Goal: Task Accomplishment & Management: Use online tool/utility

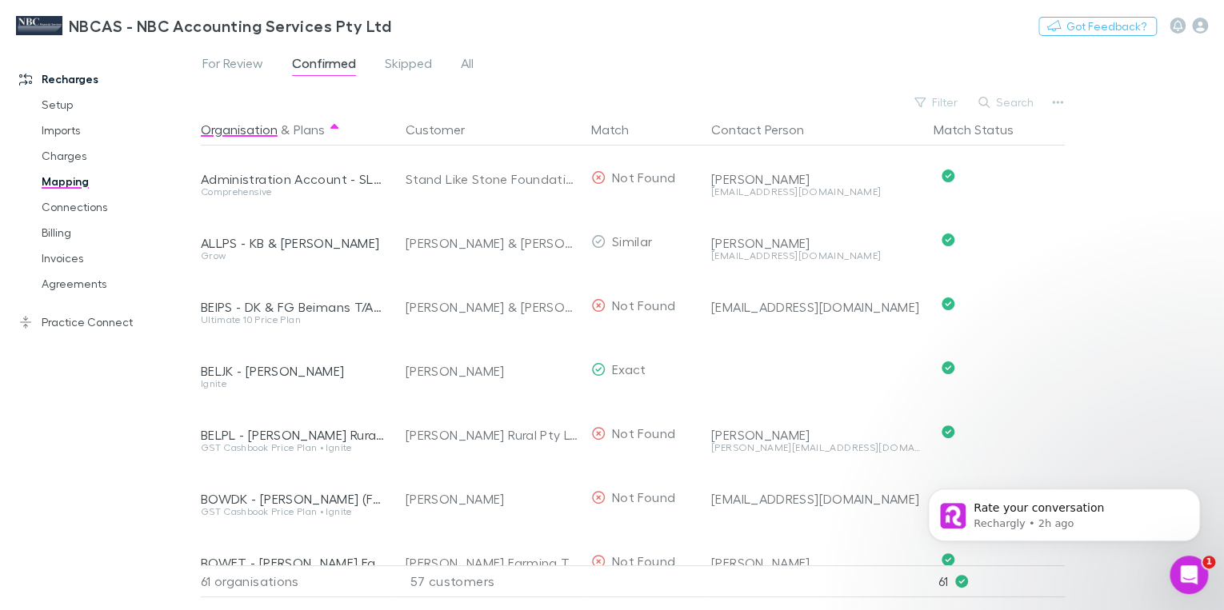
click at [61, 187] on link "Mapping" at bounding box center [117, 182] width 182 height 26
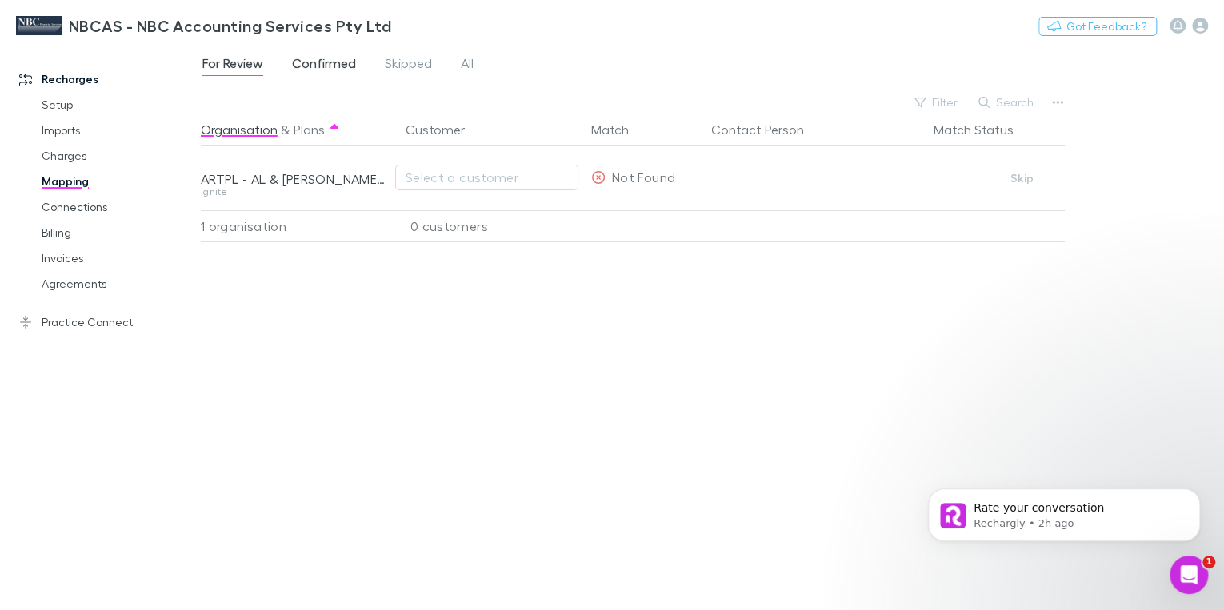
click at [320, 62] on span "Confirmed" at bounding box center [324, 65] width 64 height 21
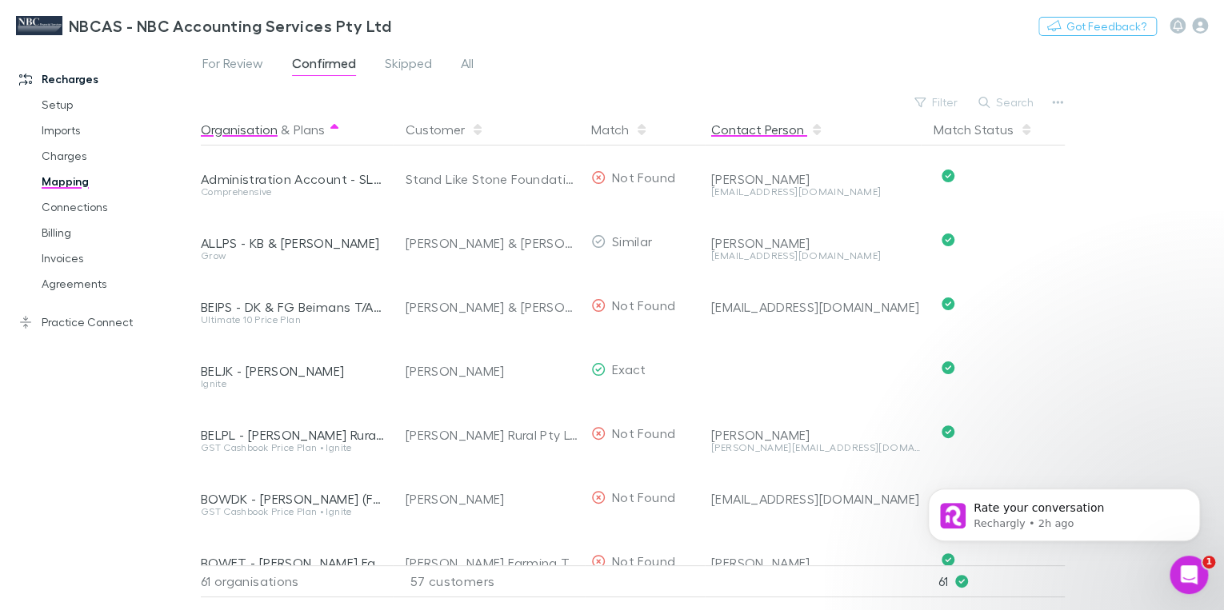
click at [768, 134] on button "Contact Person" at bounding box center [767, 130] width 112 height 32
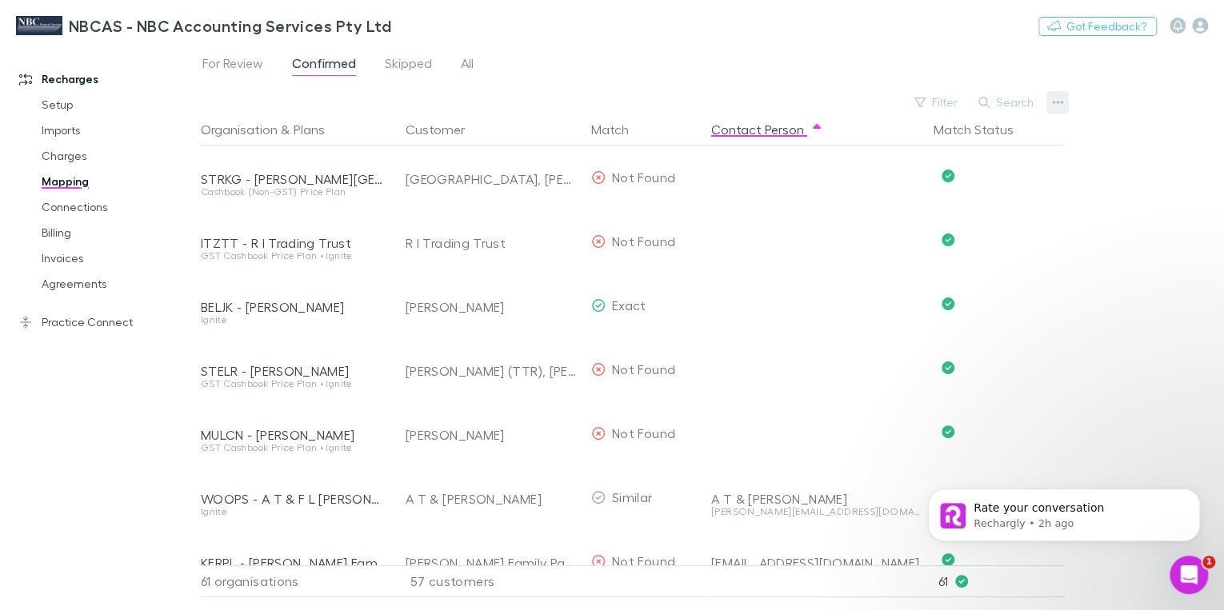
click at [1059, 101] on icon "button" at bounding box center [1057, 102] width 11 height 13
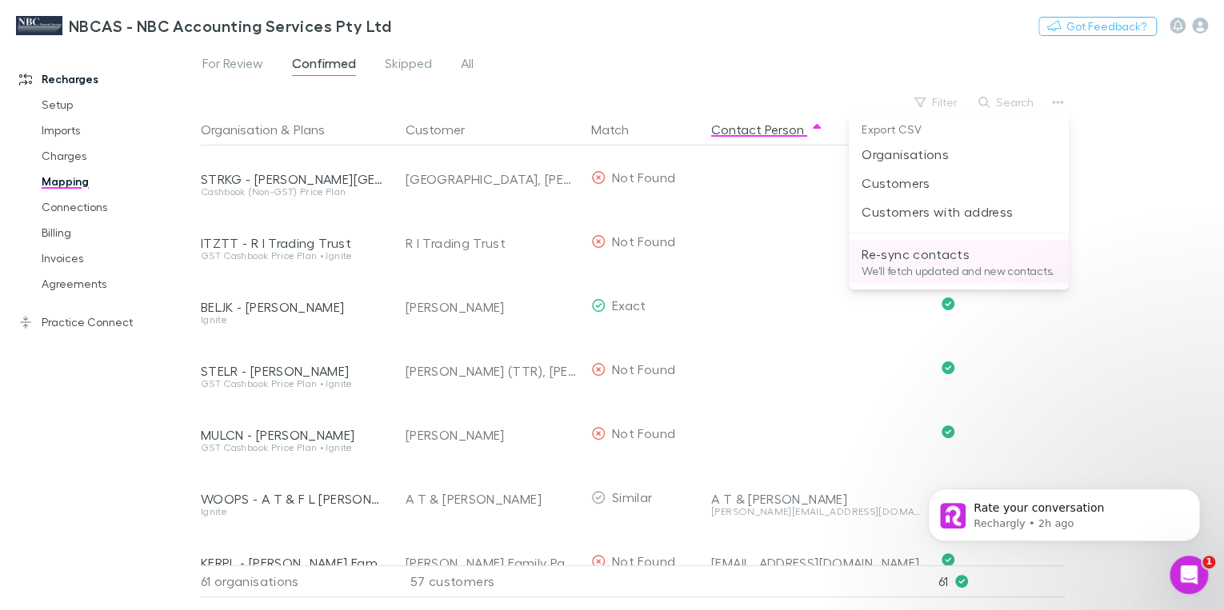
click at [932, 260] on p "Re-sync contacts" at bounding box center [959, 254] width 194 height 19
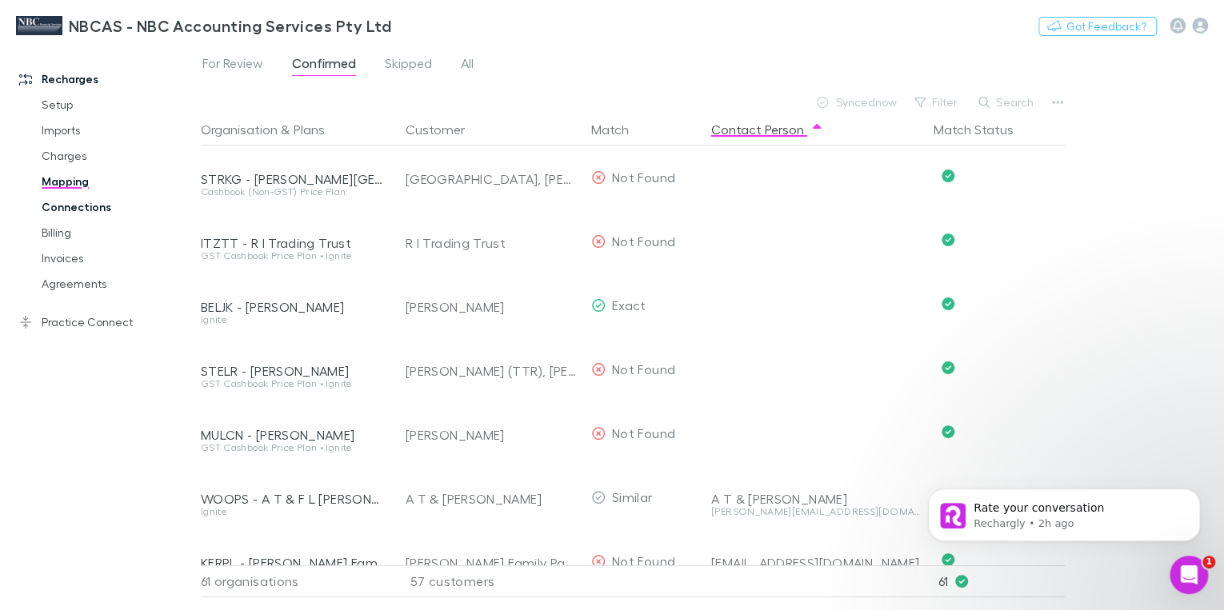
click at [46, 208] on link "Connections" at bounding box center [117, 207] width 182 height 26
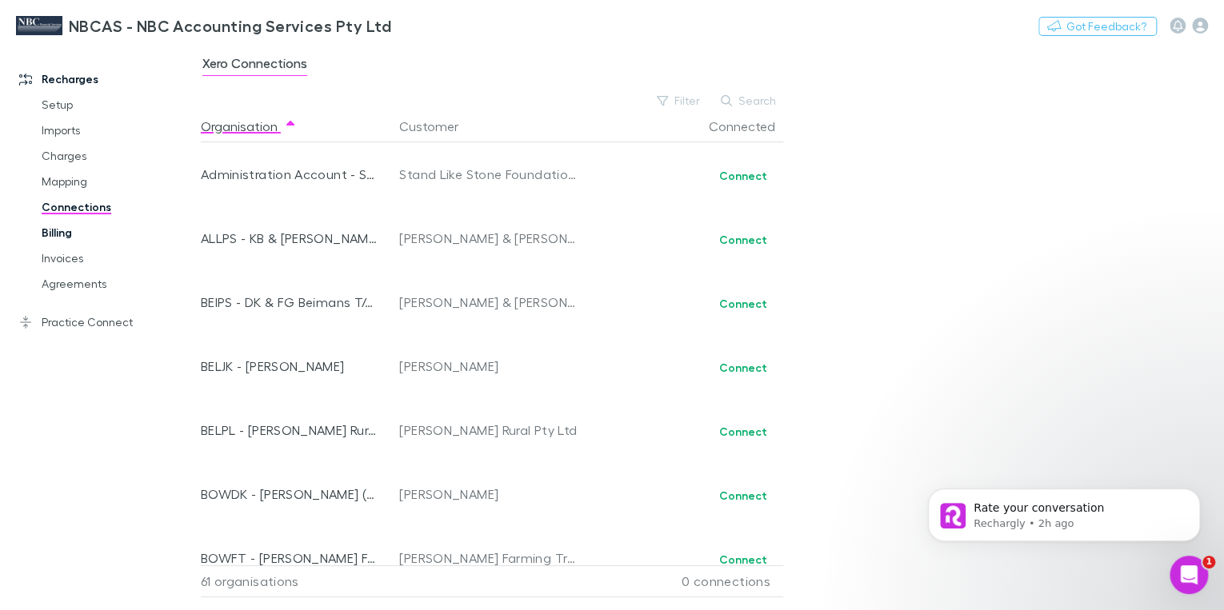
click at [70, 237] on link "Billing" at bounding box center [117, 233] width 182 height 26
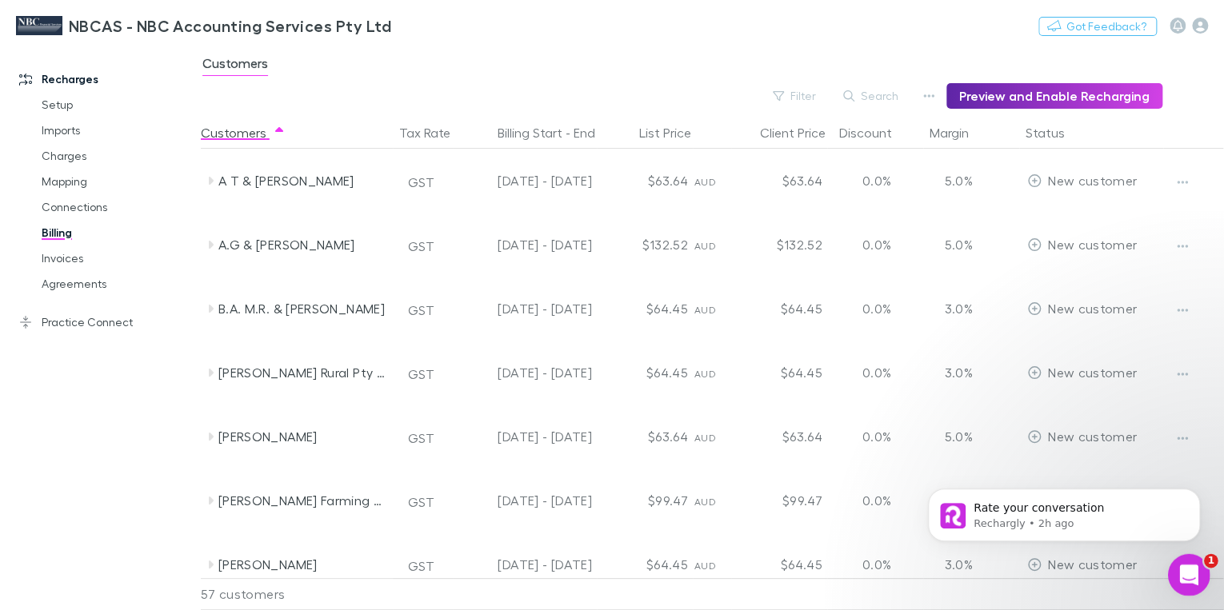
click at [1190, 575] on icon "Open Intercom Messenger" at bounding box center [1187, 573] width 26 height 26
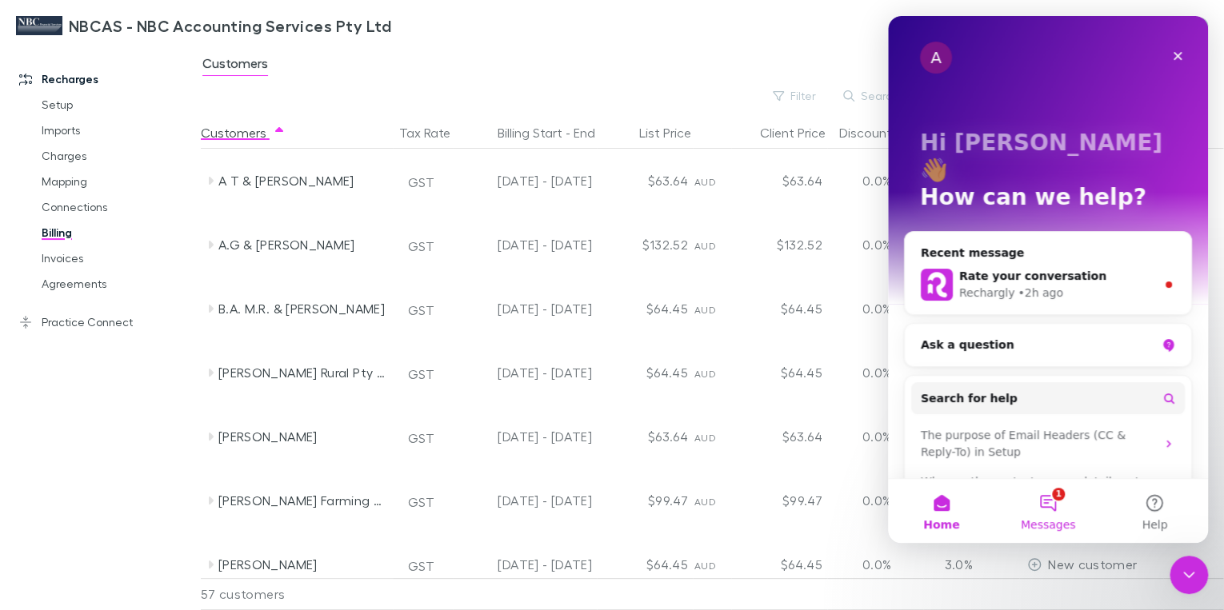
click at [1058, 512] on button "1 Messages" at bounding box center [1047, 511] width 106 height 64
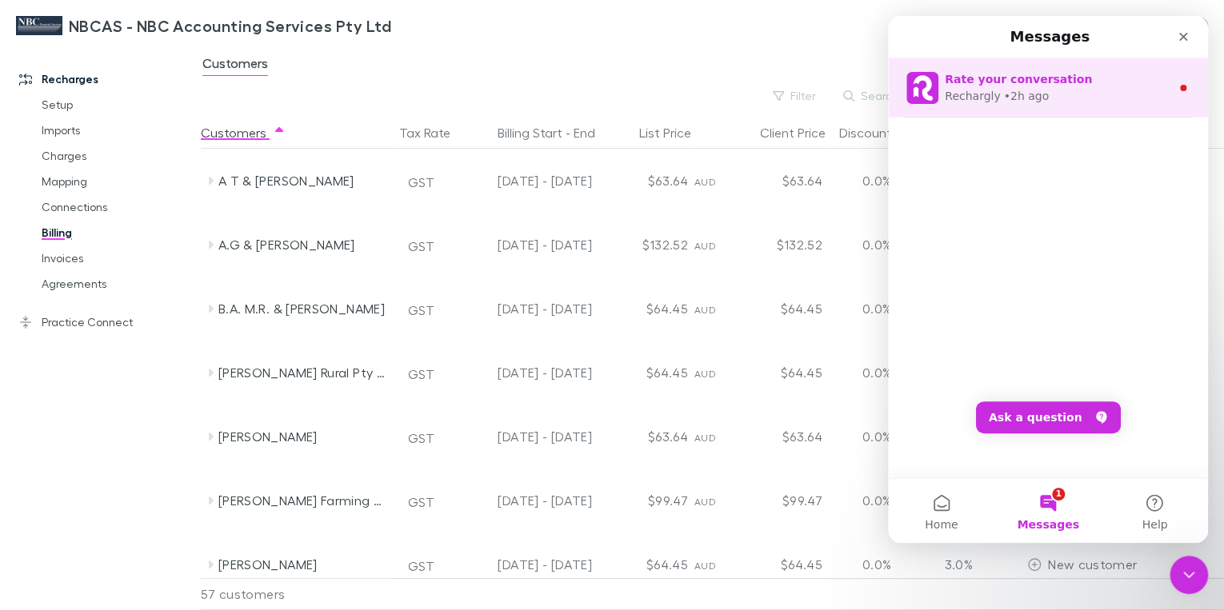
click at [1016, 94] on div "• 2h ago" at bounding box center [1026, 96] width 46 height 17
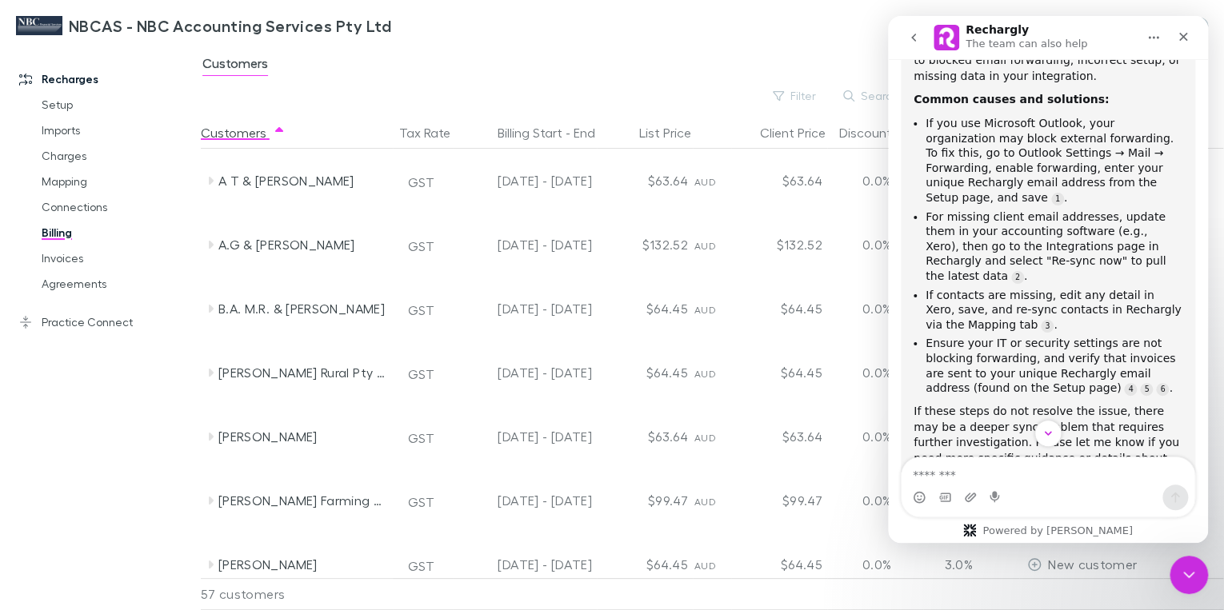
scroll to position [206, 0]
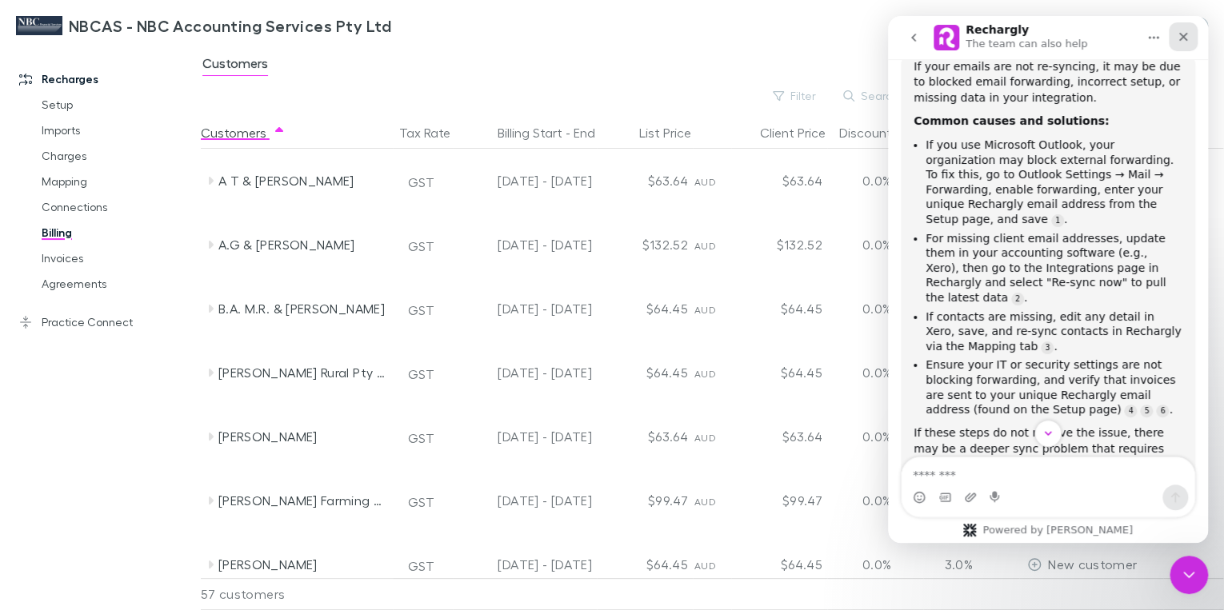
click at [1189, 35] on icon "Close" at bounding box center [1183, 36] width 13 height 13
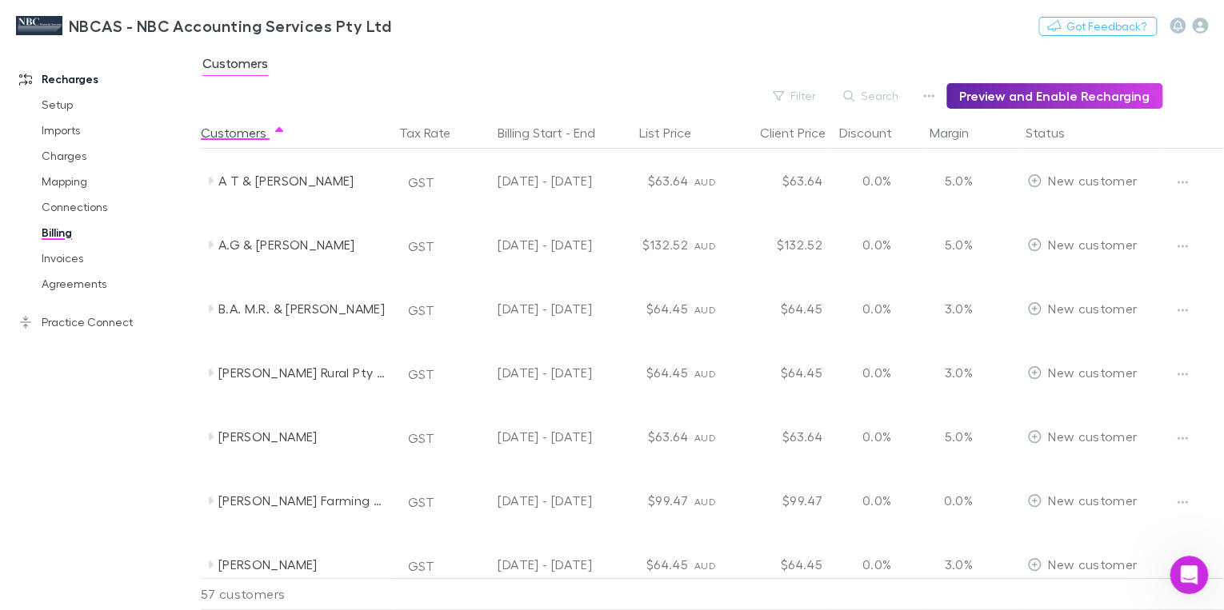
scroll to position [530, 0]
drag, startPoint x: 78, startPoint y: 182, endPoint x: 145, endPoint y: 205, distance: 71.1
click at [79, 182] on link "Mapping" at bounding box center [117, 182] width 182 height 26
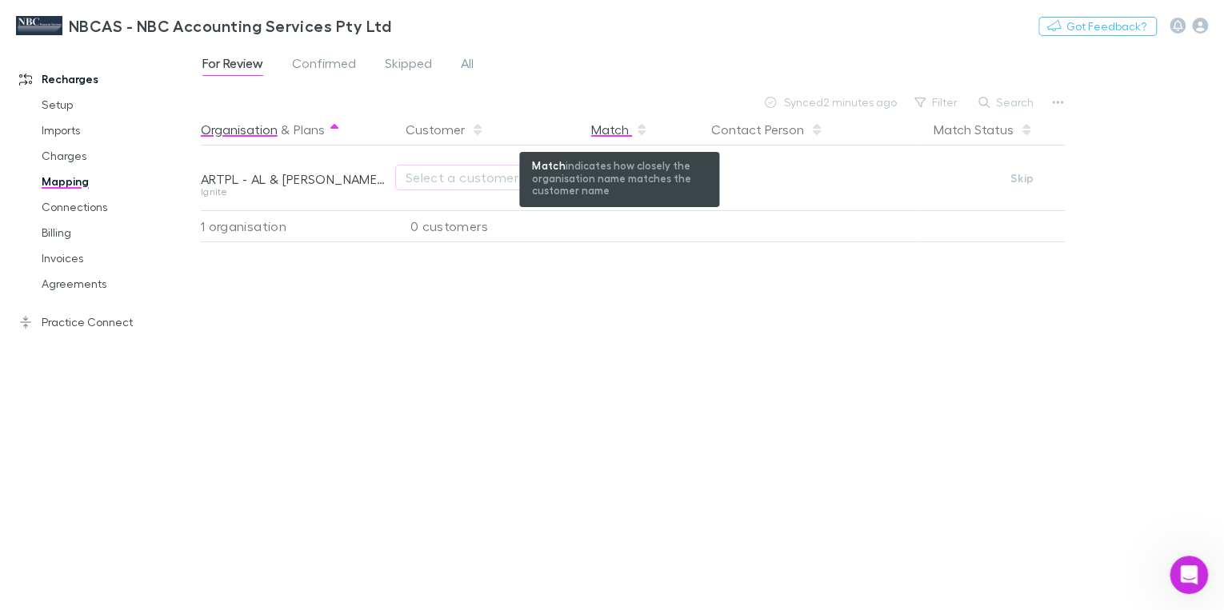
click at [614, 126] on div "Match" at bounding box center [619, 130] width 57 height 32
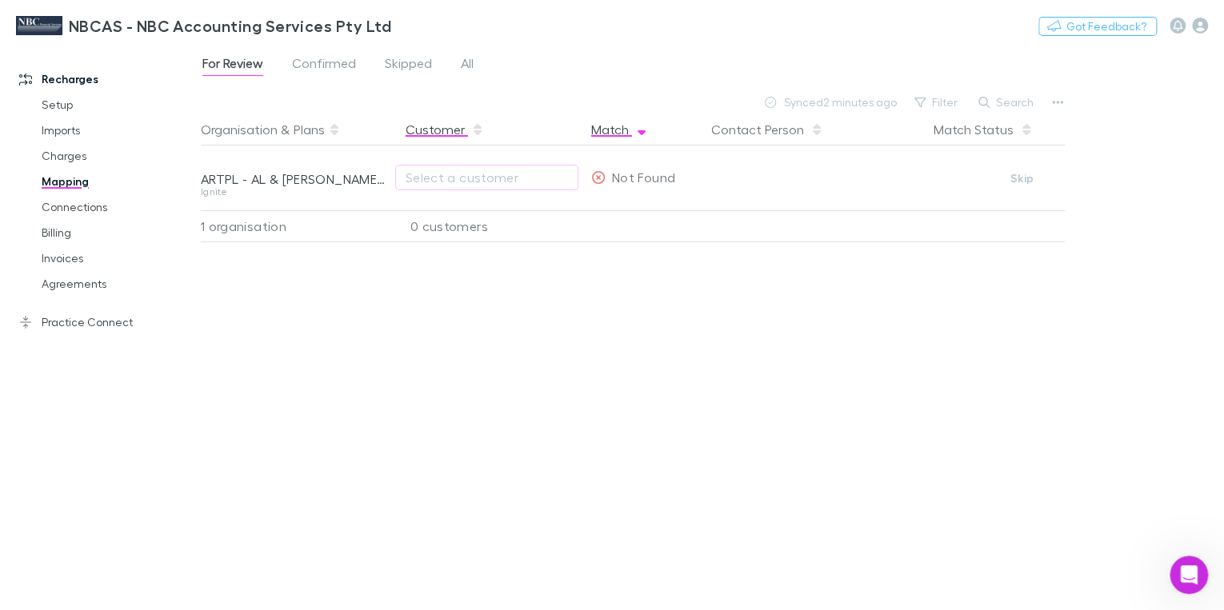
click at [410, 128] on button "Customer" at bounding box center [445, 130] width 78 height 32
click at [331, 68] on span "Confirmed" at bounding box center [324, 65] width 64 height 21
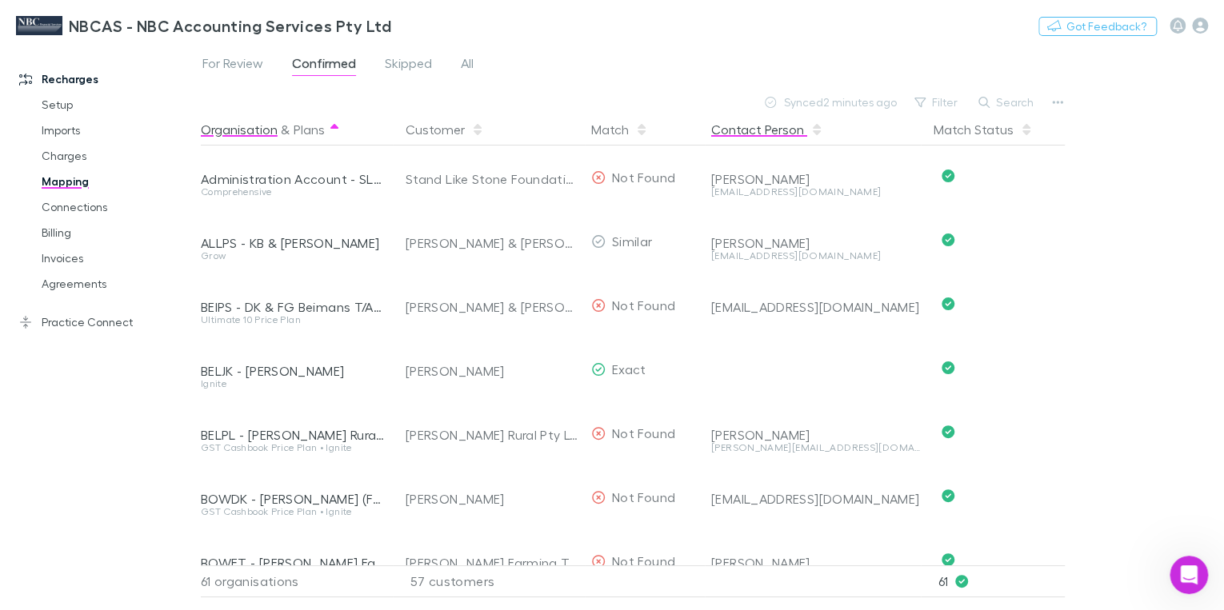
click at [759, 134] on button "Contact Person" at bounding box center [767, 130] width 112 height 32
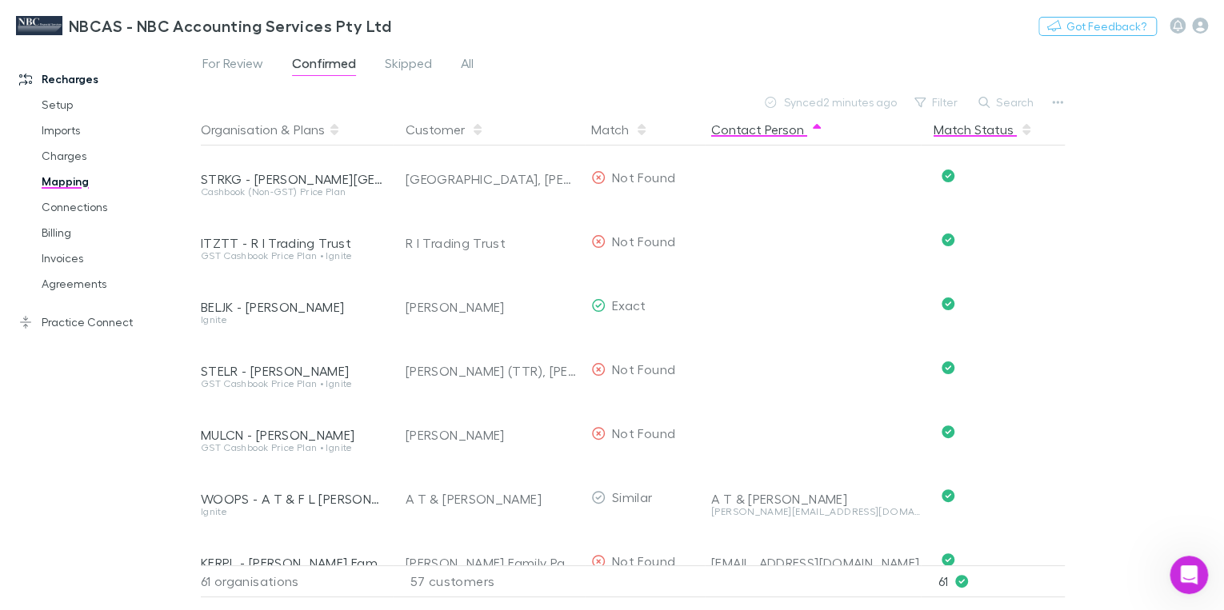
click at [953, 135] on button "Match Status" at bounding box center [983, 130] width 99 height 32
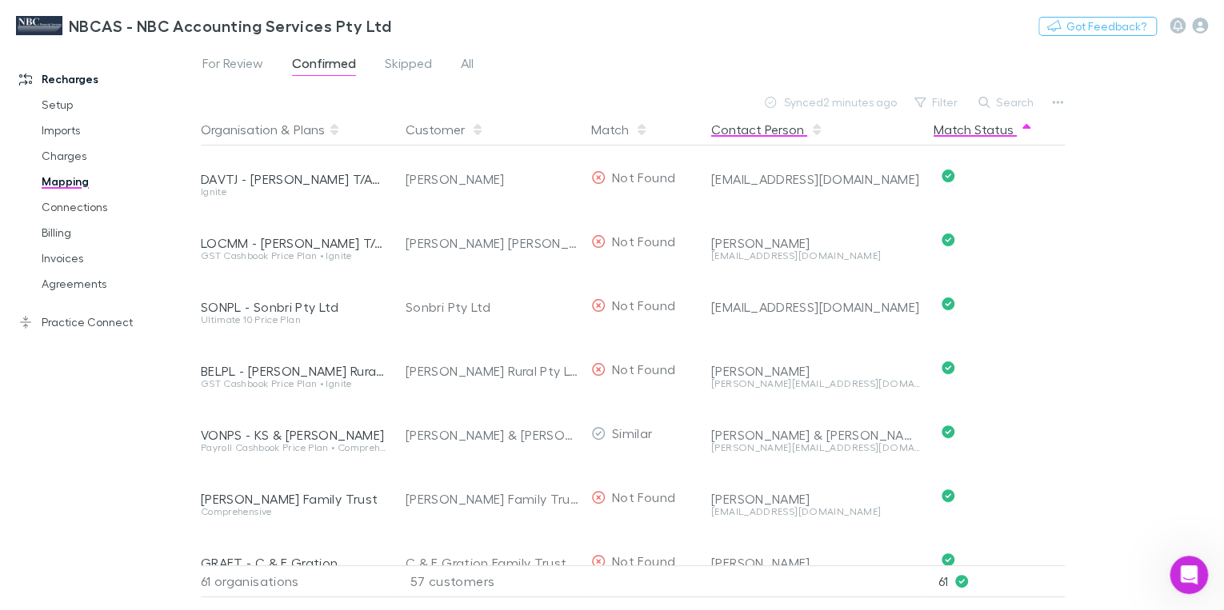
click at [752, 122] on button "Contact Person" at bounding box center [767, 130] width 112 height 32
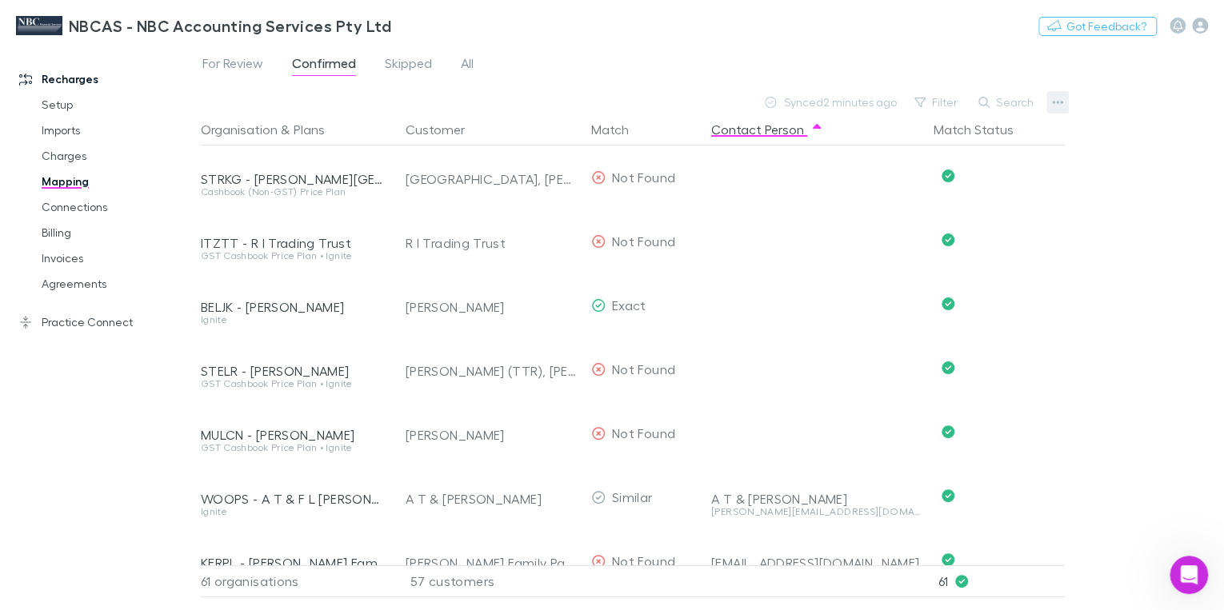
click at [1053, 101] on icon "button" at bounding box center [1057, 102] width 11 height 3
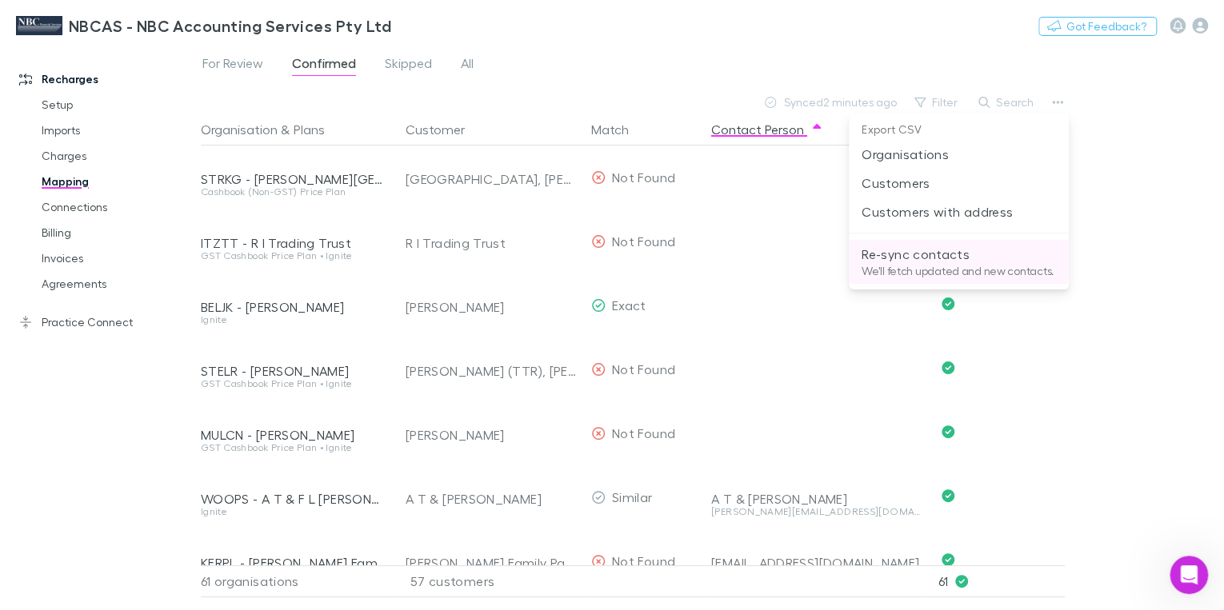
click at [934, 265] on p "We'll fetch updated and new contacts." at bounding box center [959, 271] width 194 height 14
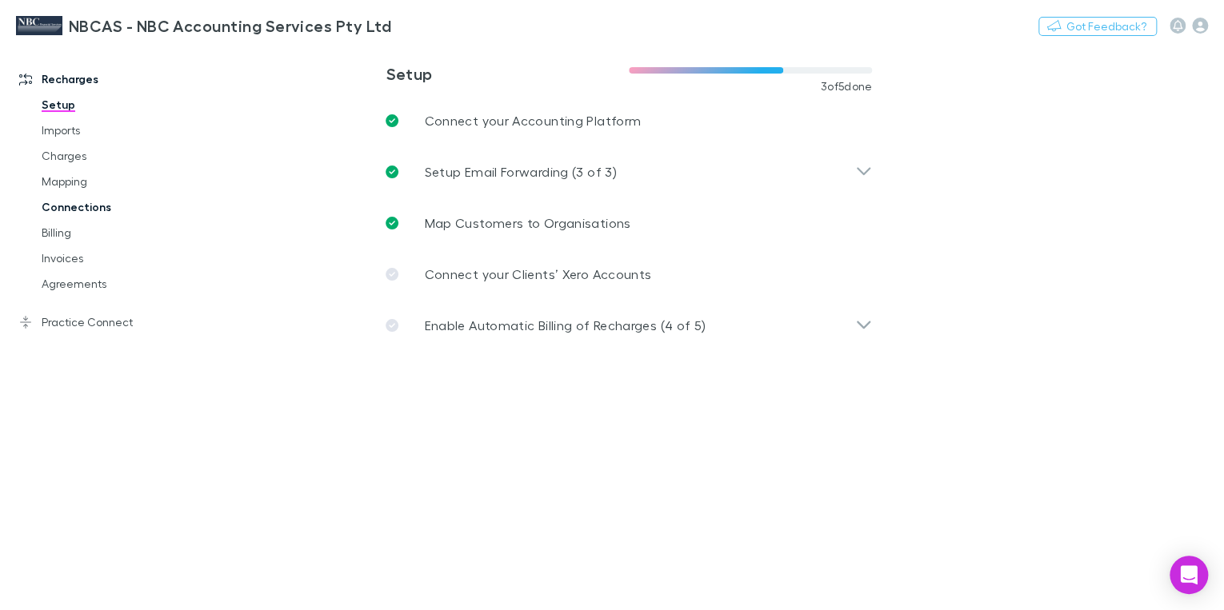
drag, startPoint x: 77, startPoint y: 179, endPoint x: 154, endPoint y: 207, distance: 81.7
click at [77, 179] on link "Mapping" at bounding box center [117, 182] width 182 height 26
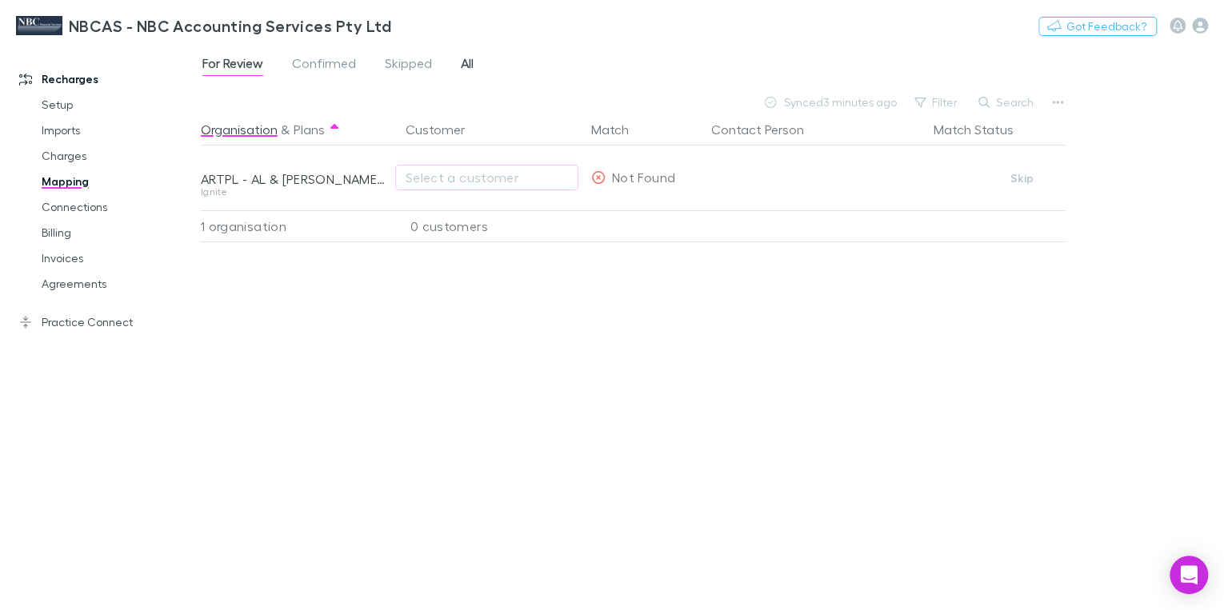
click at [465, 60] on span "All" at bounding box center [467, 65] width 13 height 21
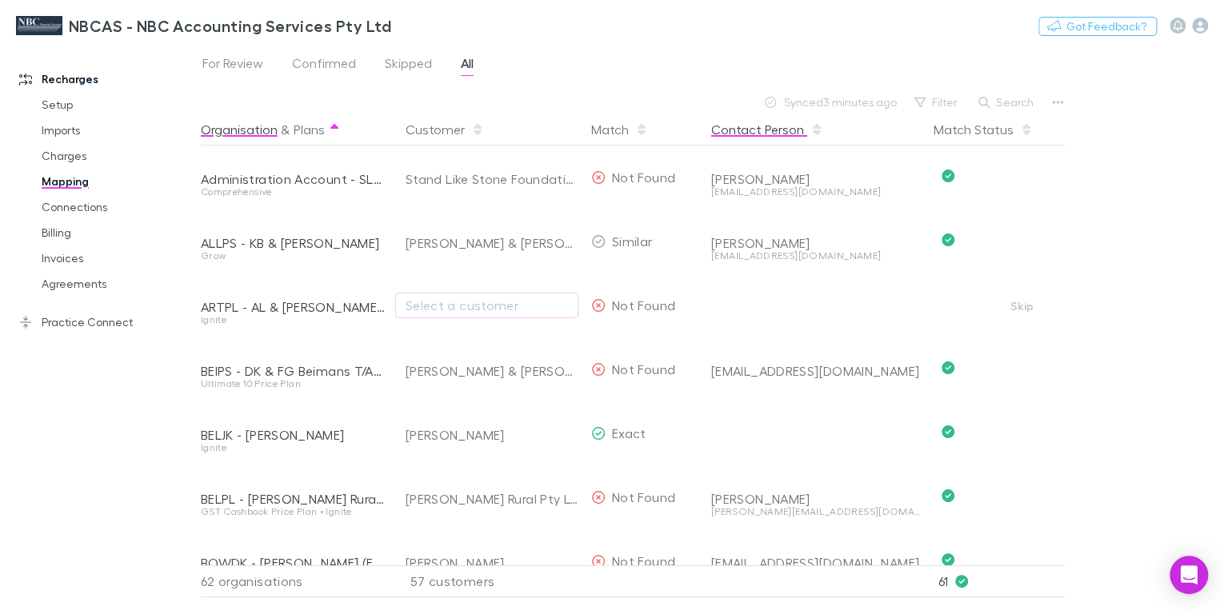
click at [774, 122] on button "Contact Person" at bounding box center [767, 130] width 112 height 32
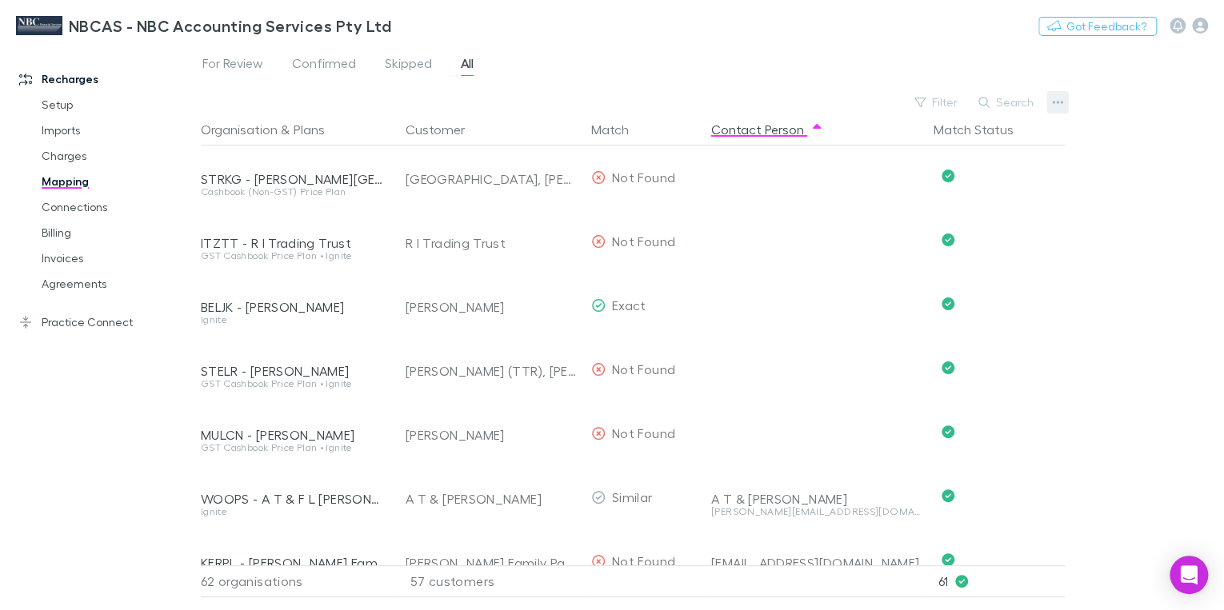
click at [1067, 100] on button "button" at bounding box center [1057, 102] width 22 height 22
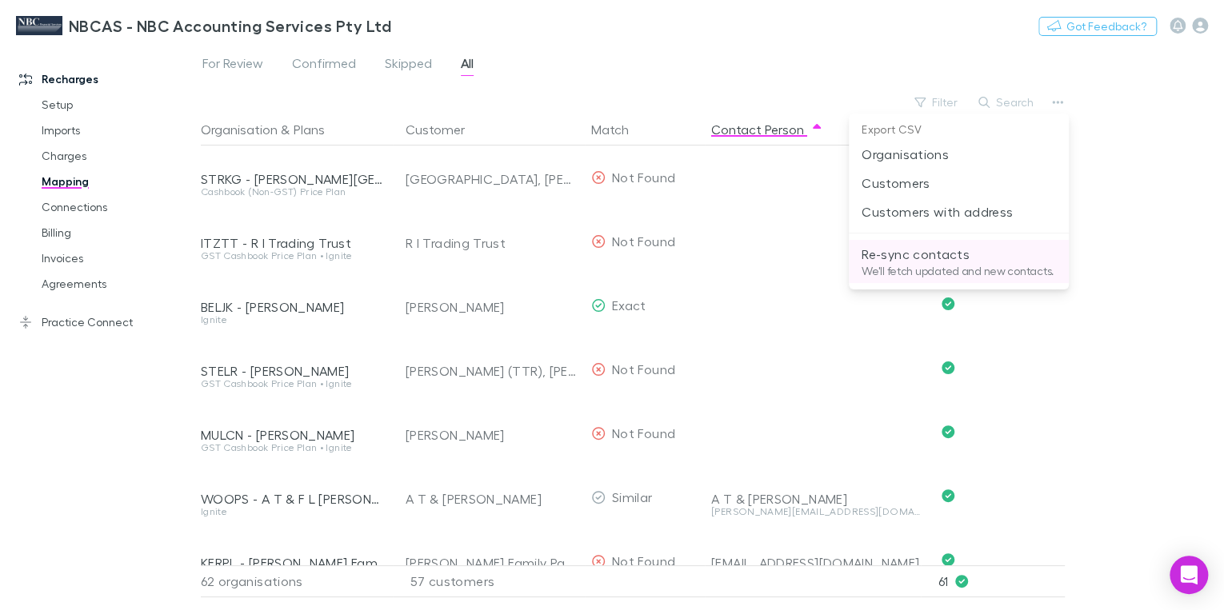
click at [950, 254] on p "Re-sync contacts" at bounding box center [959, 254] width 194 height 19
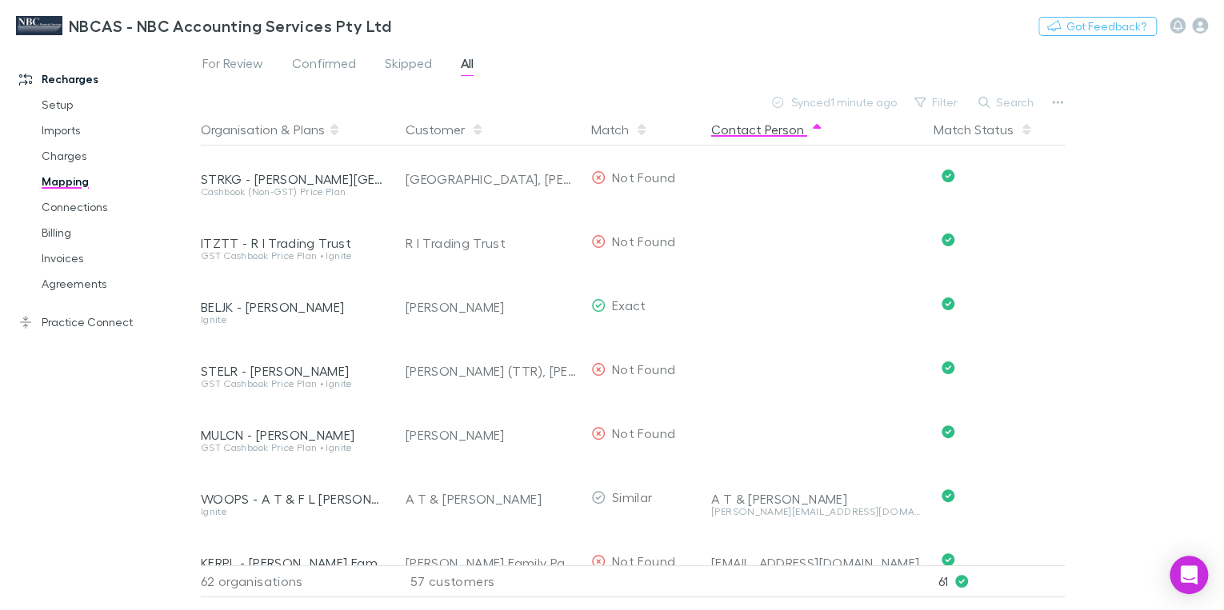
click at [755, 134] on button "Contact Person" at bounding box center [767, 130] width 112 height 32
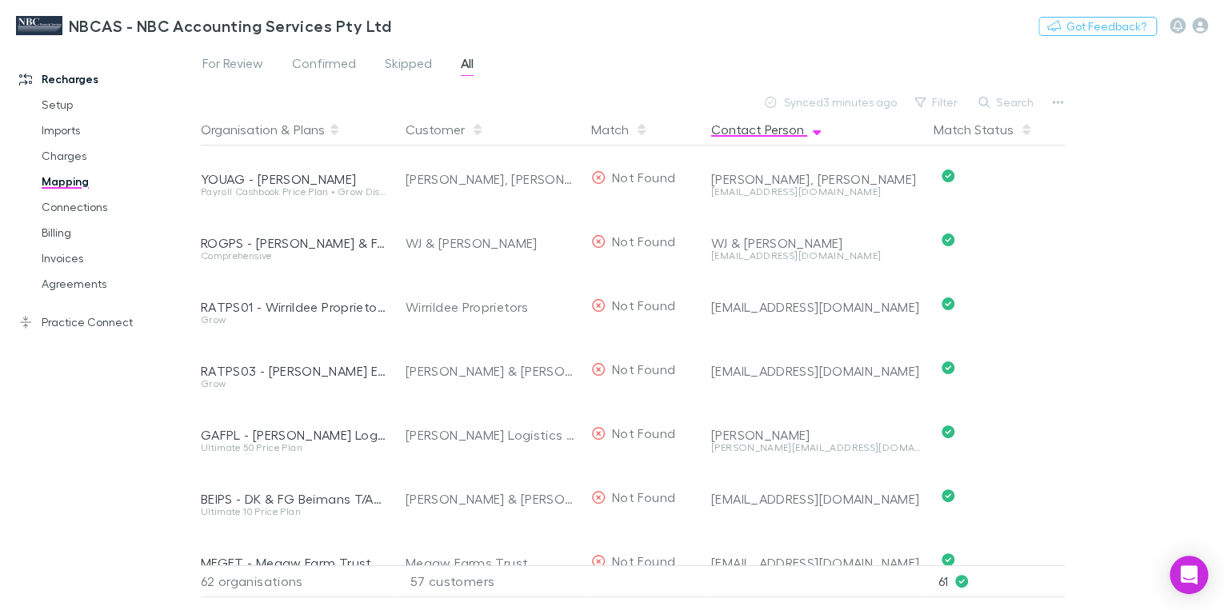
click at [762, 130] on button "Contact Person" at bounding box center [767, 130] width 112 height 32
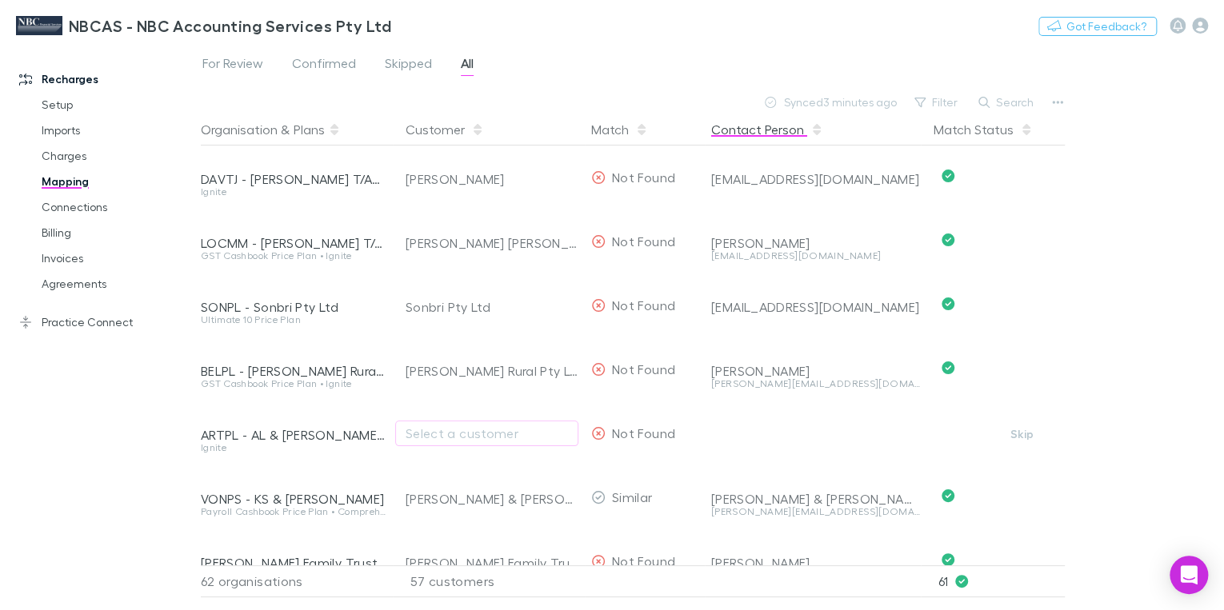
click at [762, 127] on button "Contact Person" at bounding box center [767, 130] width 112 height 32
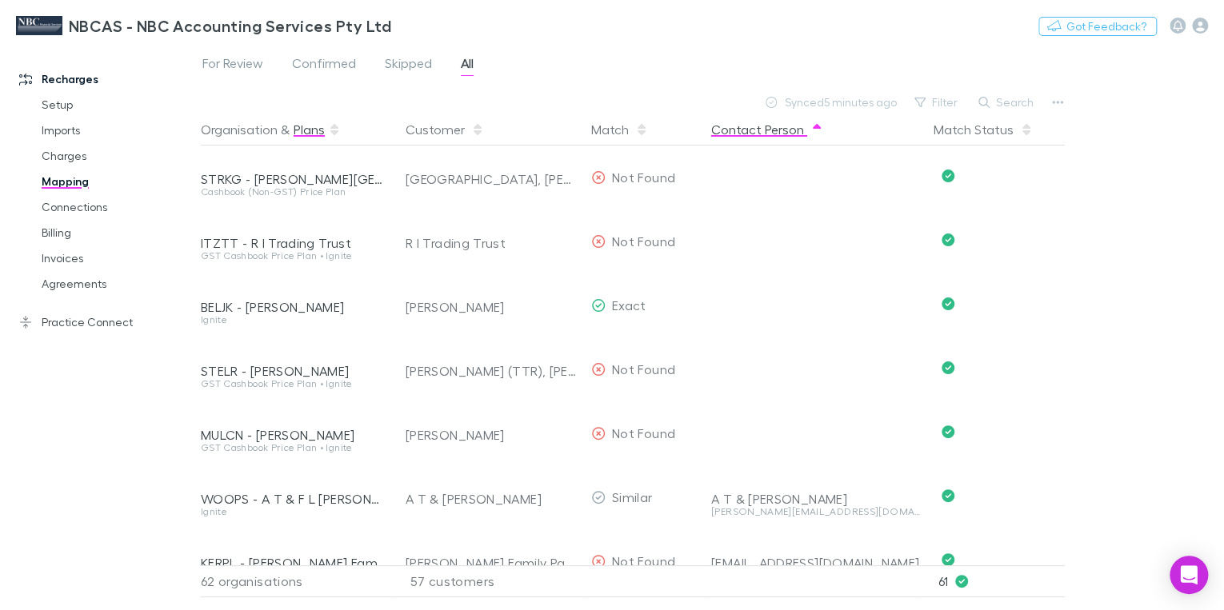
click at [312, 129] on button "Plans" at bounding box center [309, 130] width 31 height 32
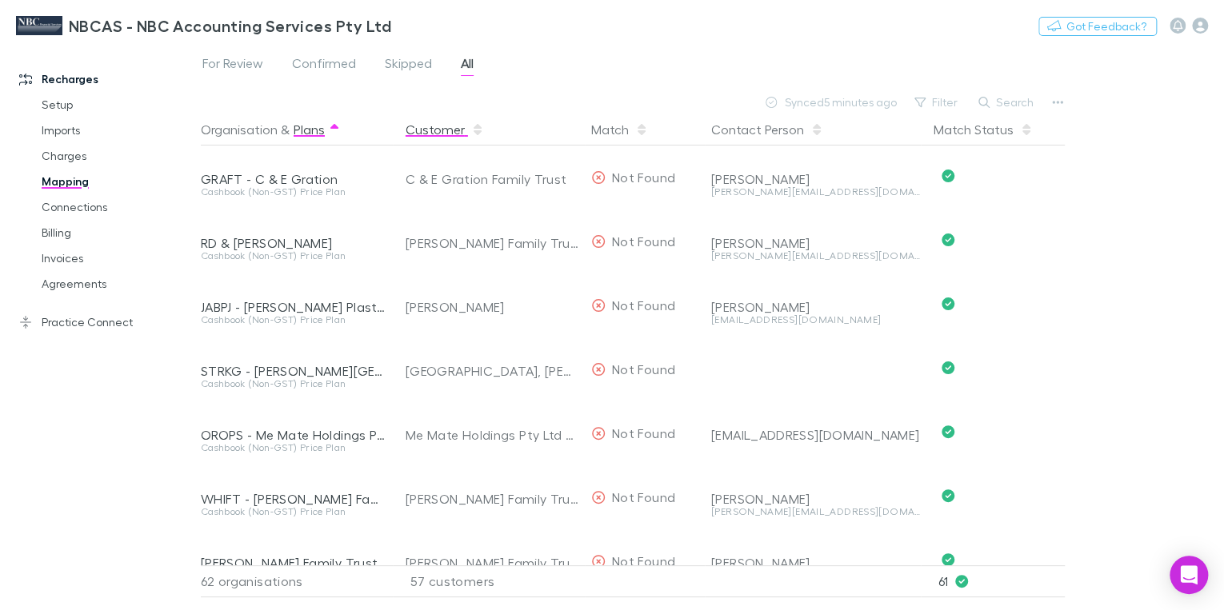
click at [421, 135] on button "Customer" at bounding box center [445, 130] width 78 height 32
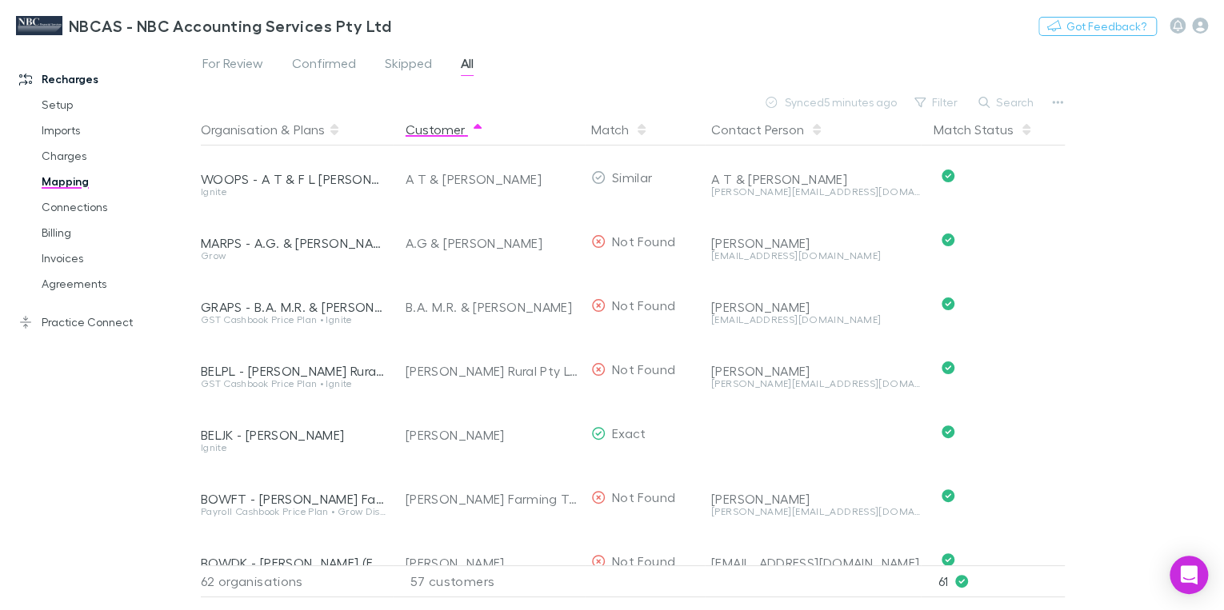
click at [421, 134] on button "Customer" at bounding box center [445, 130] width 78 height 32
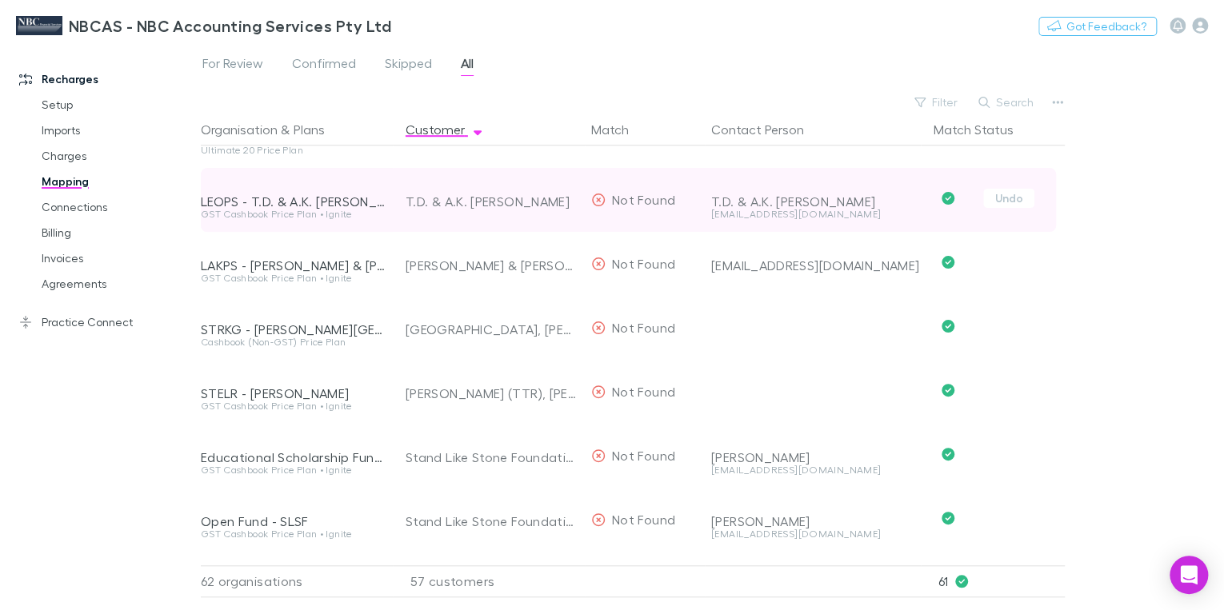
scroll to position [576, 0]
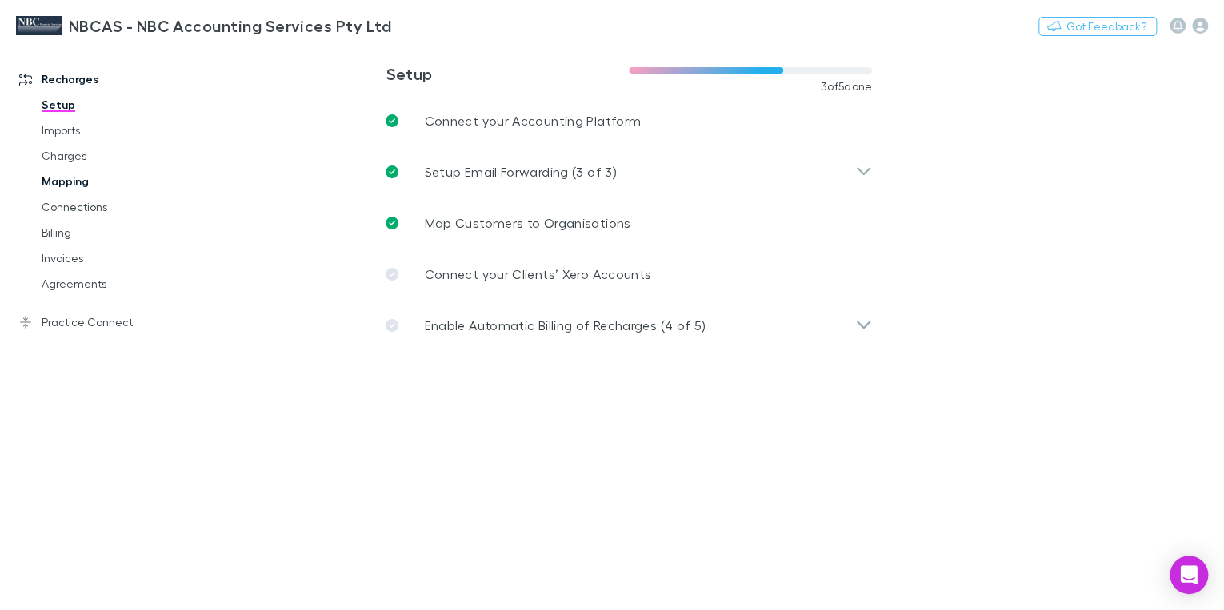
click at [55, 177] on link "Mapping" at bounding box center [117, 182] width 182 height 26
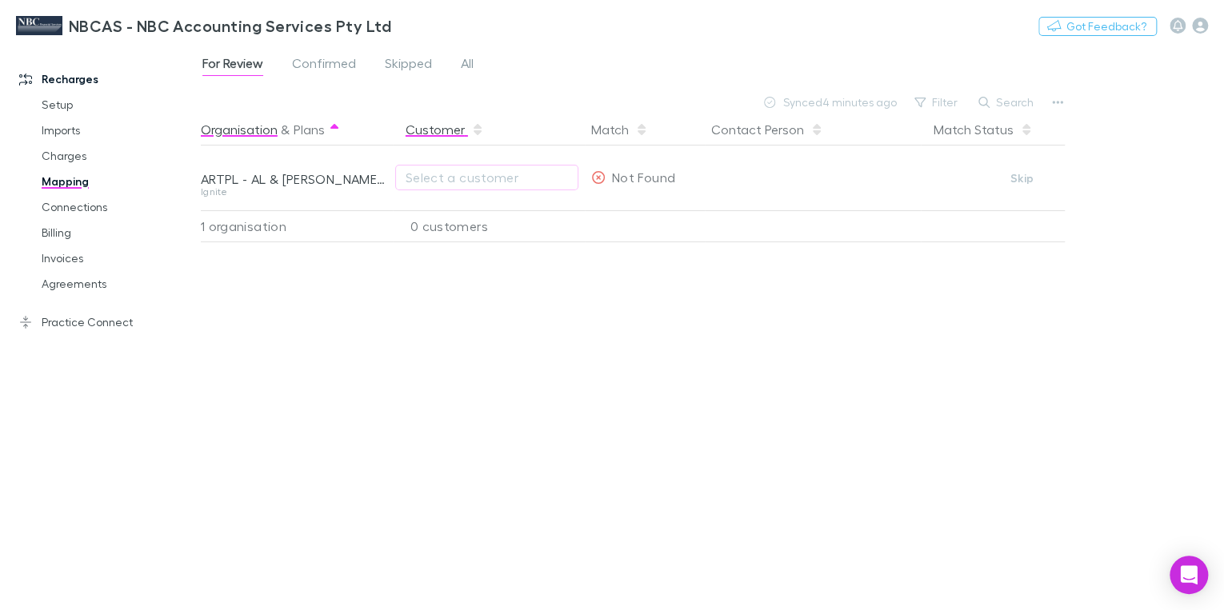
click at [424, 134] on button "Customer" at bounding box center [445, 130] width 78 height 32
click at [403, 66] on span "Skipped" at bounding box center [408, 65] width 47 height 21
click at [329, 64] on span "Confirmed" at bounding box center [324, 65] width 64 height 21
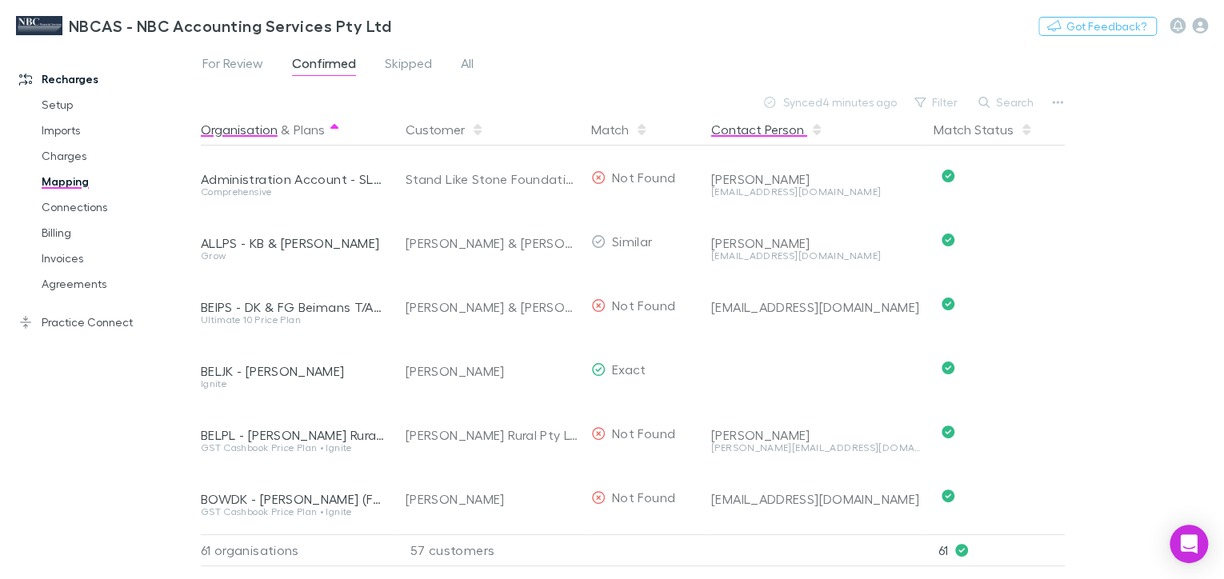
click at [744, 129] on button "Contact Person" at bounding box center [767, 130] width 112 height 32
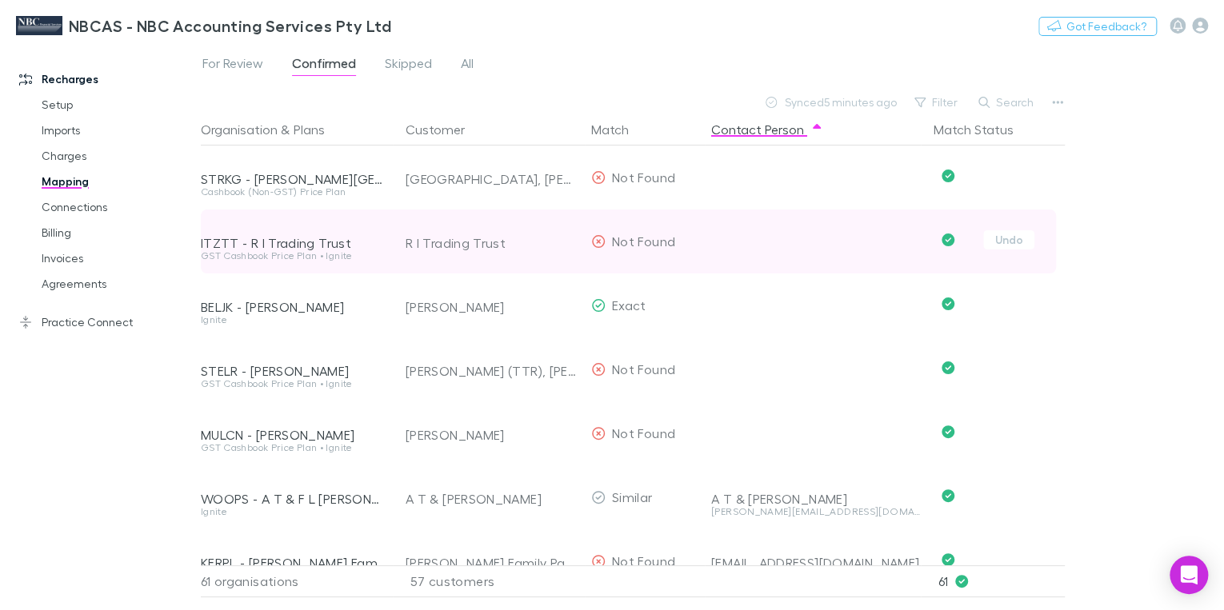
click at [290, 241] on div "ITZTT - R I Trading Trust" at bounding box center [294, 243] width 186 height 16
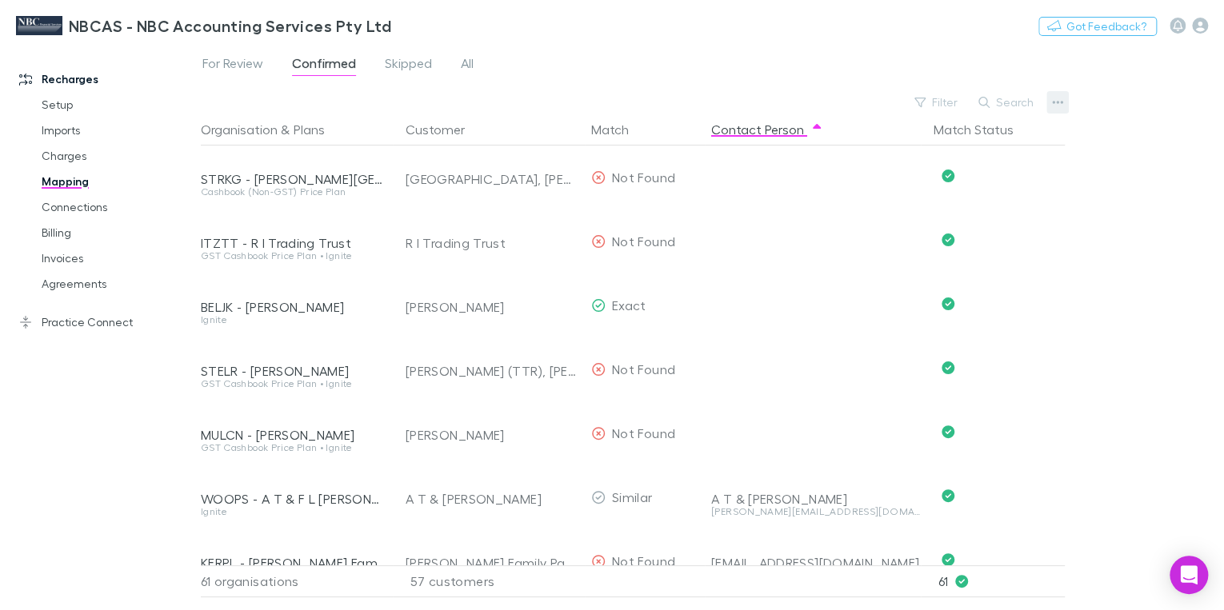
click at [807, 102] on icon "button" at bounding box center [1057, 102] width 11 height 3
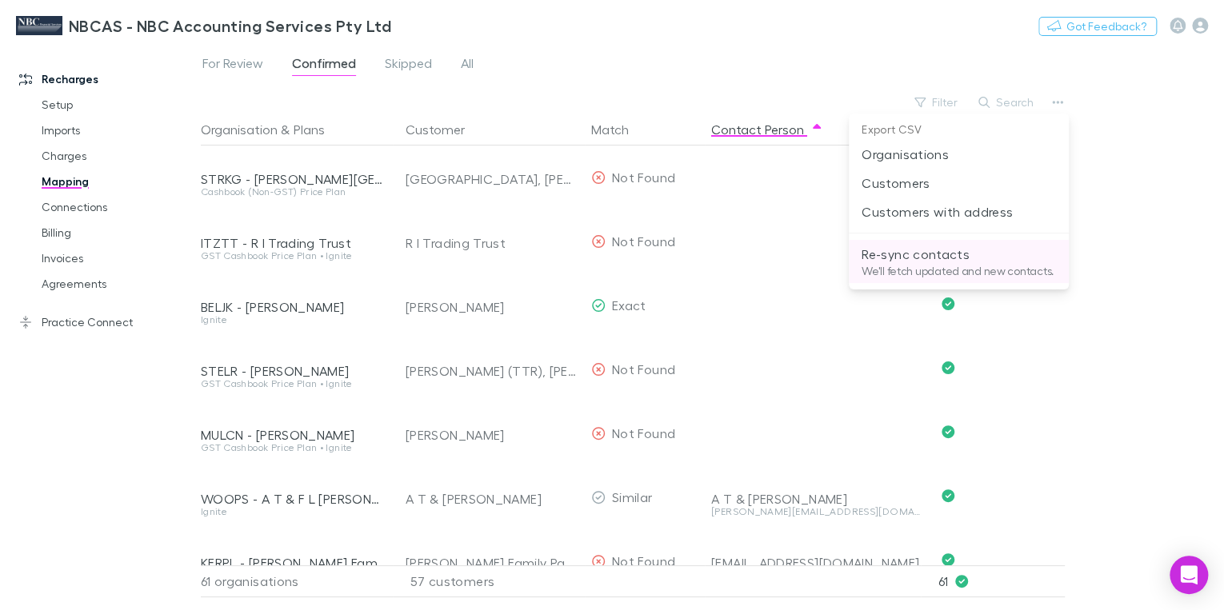
click at [807, 268] on p "We'll fetch updated and new contacts." at bounding box center [959, 271] width 194 height 14
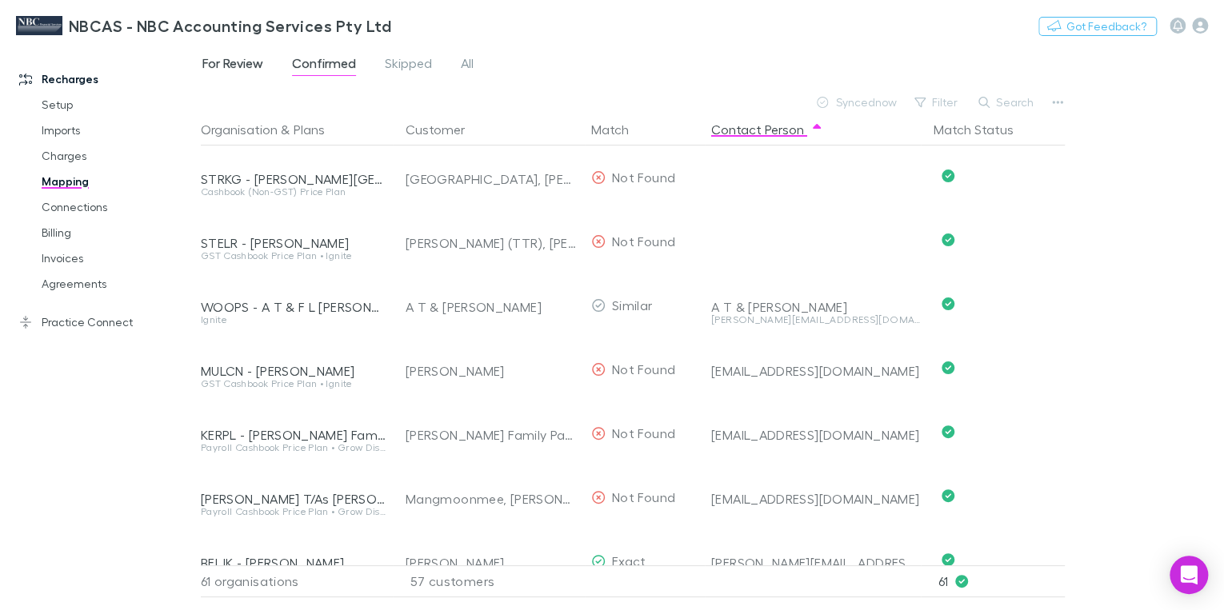
click at [227, 60] on span "For Review" at bounding box center [232, 65] width 61 height 21
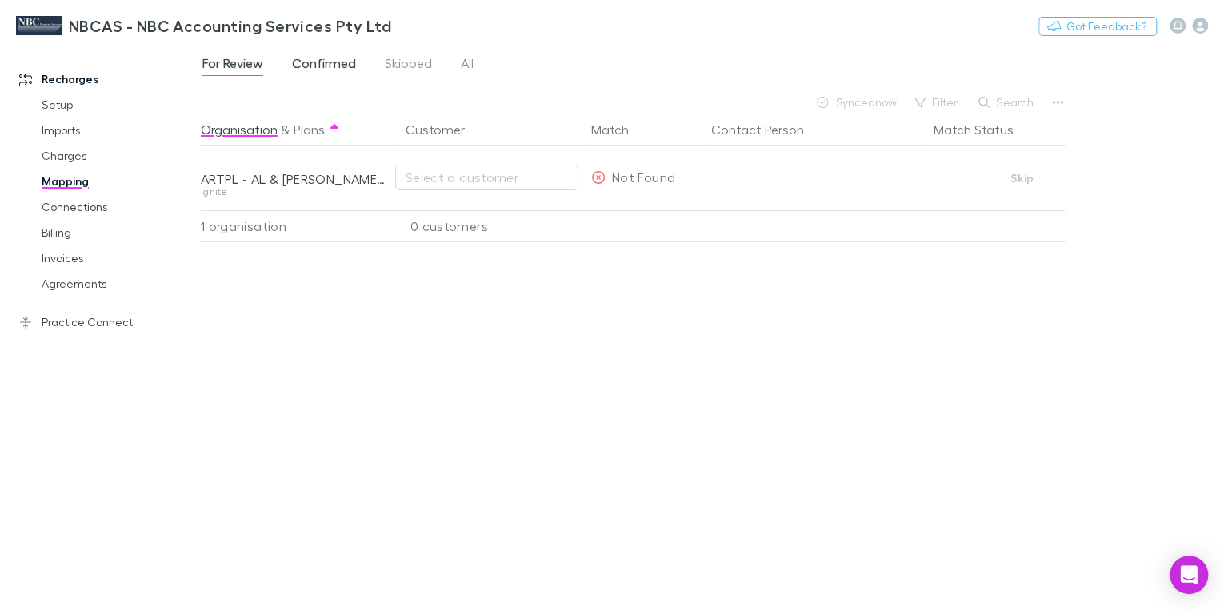
click at [336, 62] on span "Confirmed" at bounding box center [324, 65] width 64 height 21
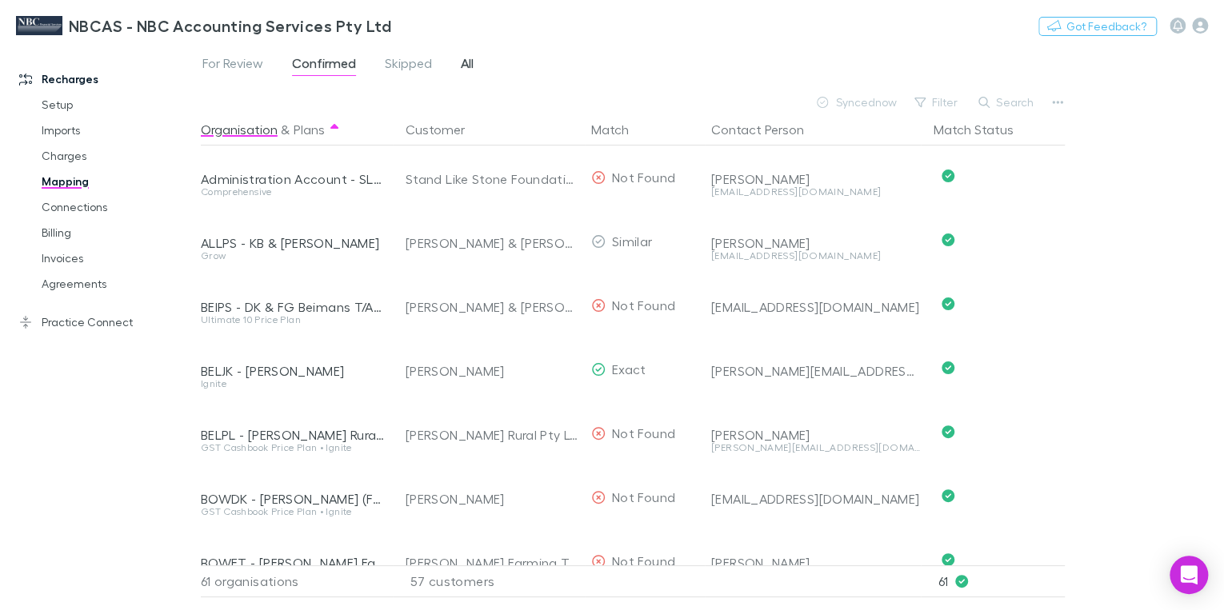
click at [470, 67] on span "All" at bounding box center [467, 65] width 13 height 21
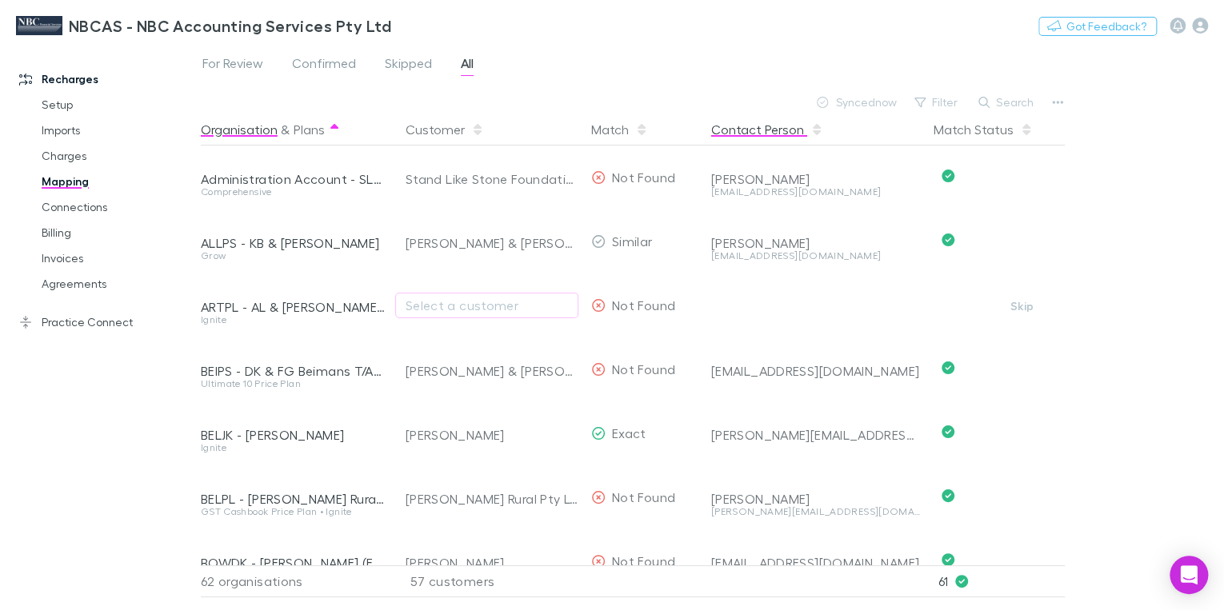
click at [751, 138] on button "Contact Person" at bounding box center [767, 130] width 112 height 32
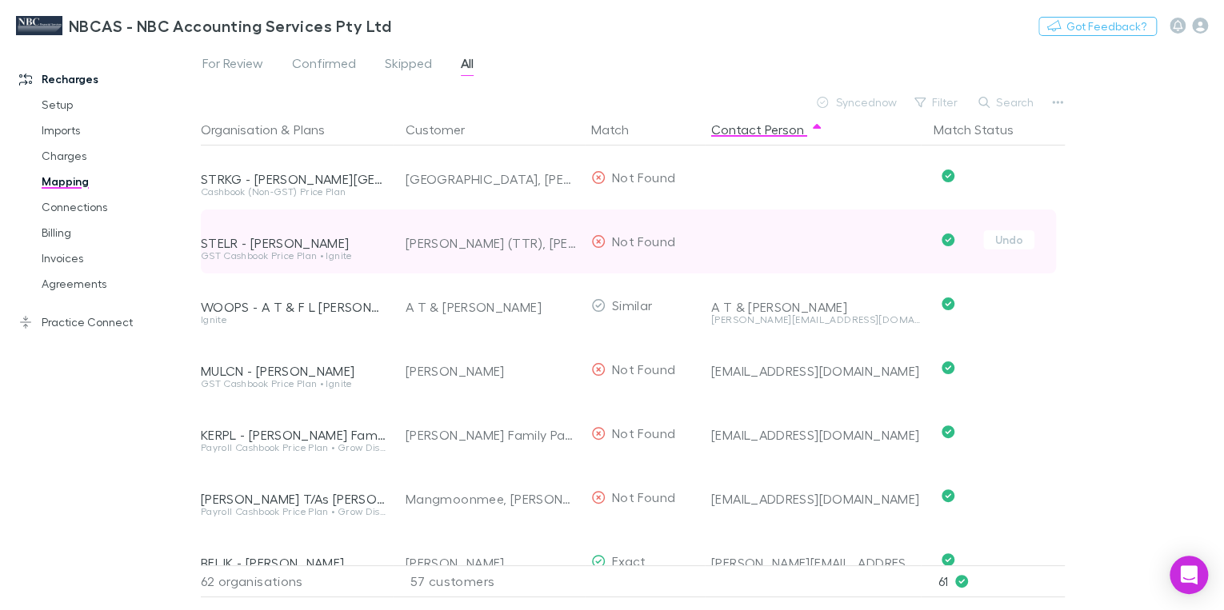
click at [338, 247] on div "STELR - [PERSON_NAME]" at bounding box center [294, 243] width 186 height 16
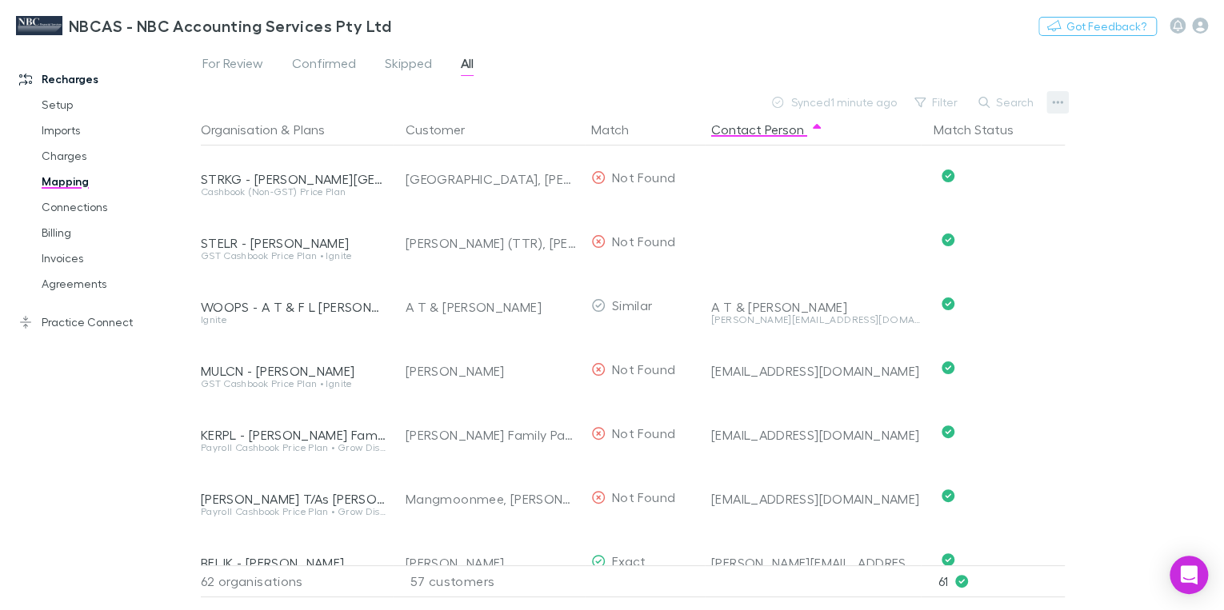
click at [807, 103] on icon "button" at bounding box center [1057, 102] width 11 height 13
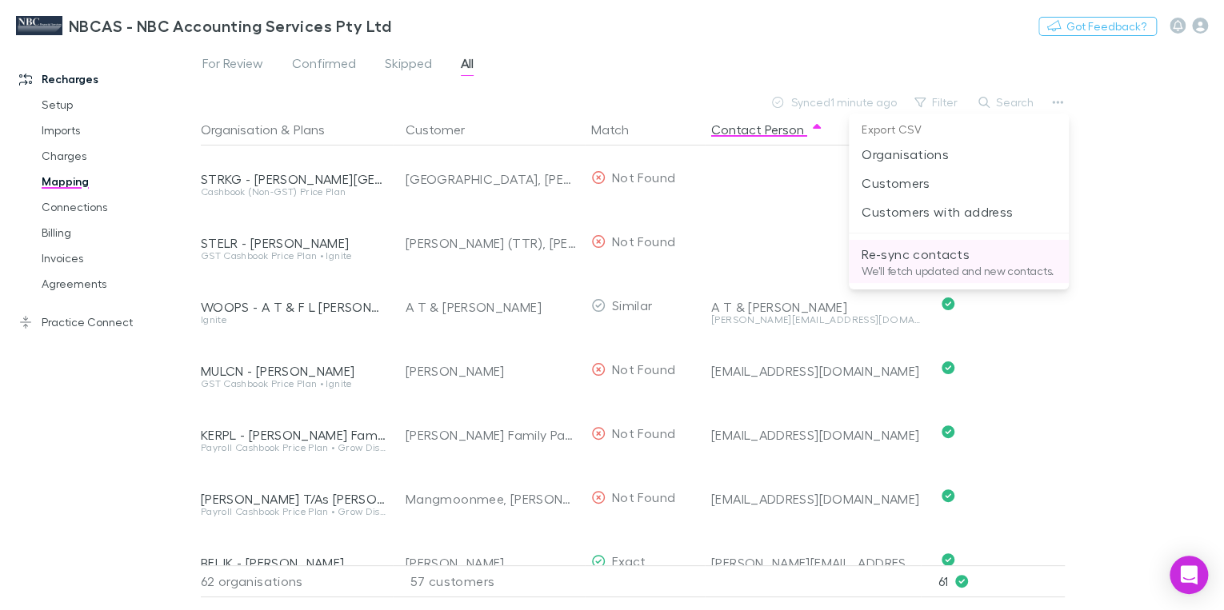
click at [807, 255] on p "Re-sync contacts" at bounding box center [959, 254] width 194 height 19
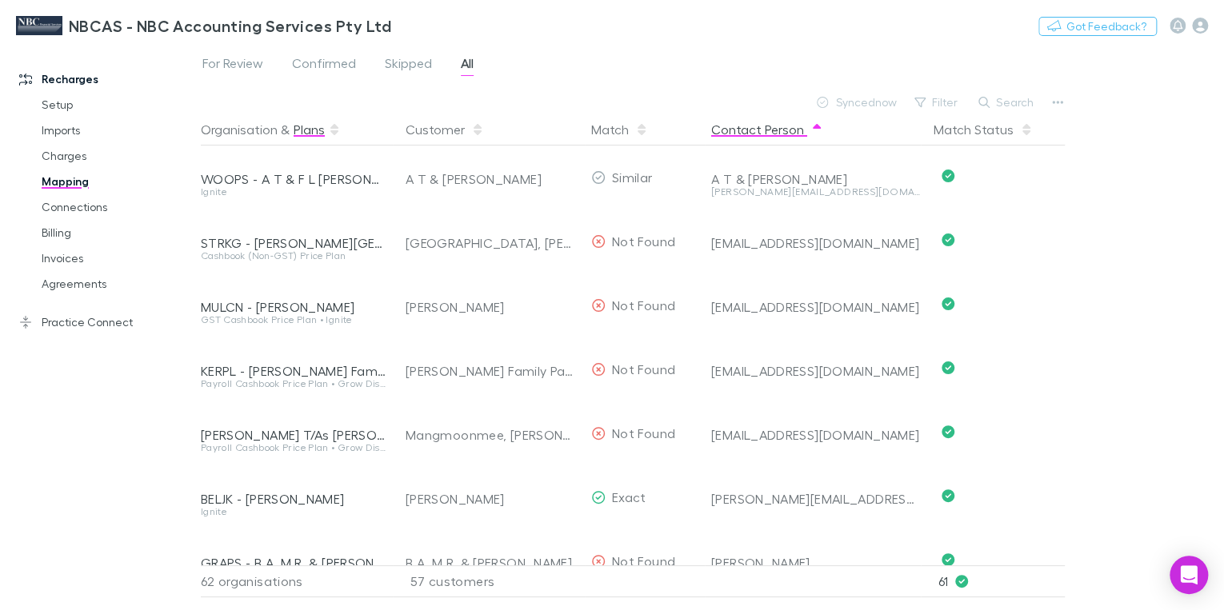
click at [300, 134] on button "Plans" at bounding box center [309, 130] width 31 height 32
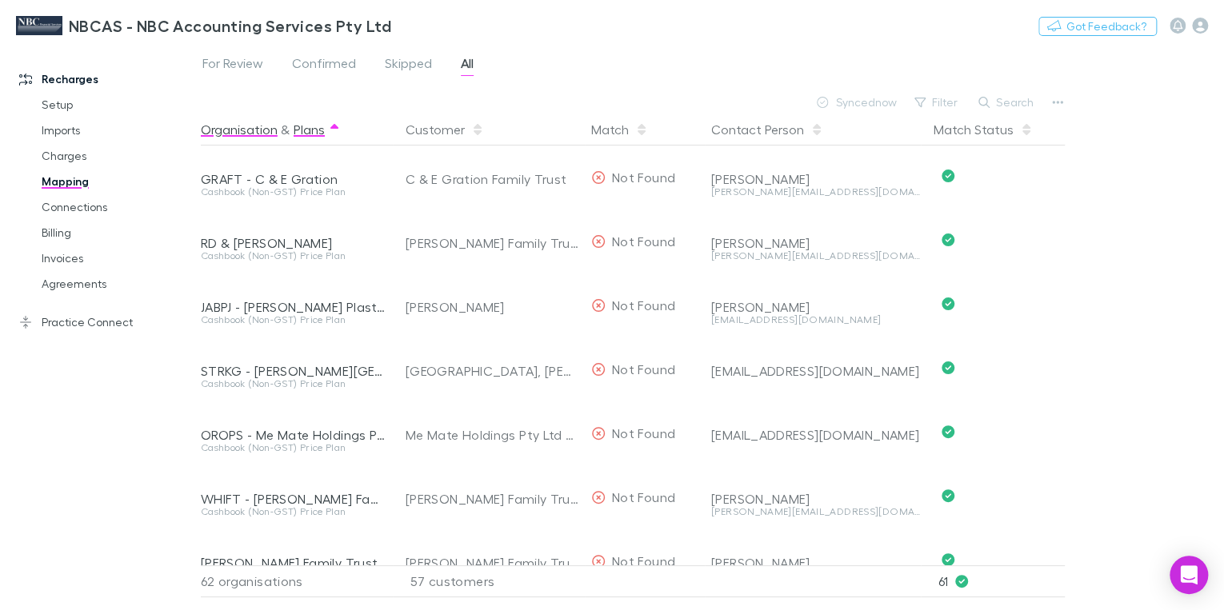
click at [242, 131] on button "Organisation" at bounding box center [239, 130] width 77 height 32
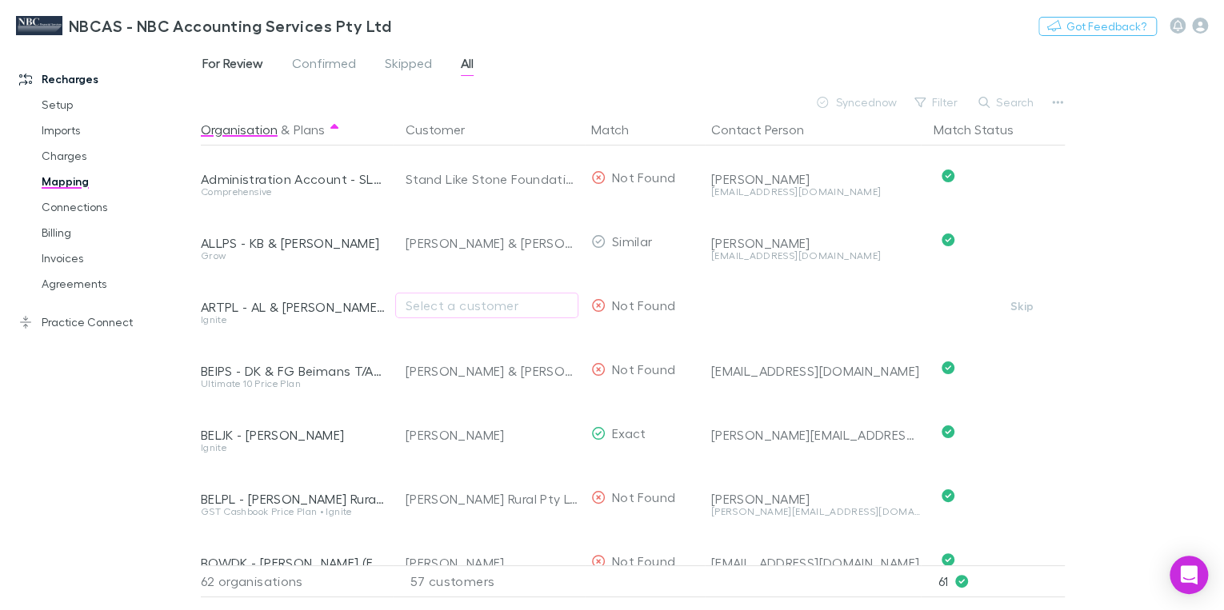
click at [225, 64] on span "For Review" at bounding box center [232, 65] width 61 height 21
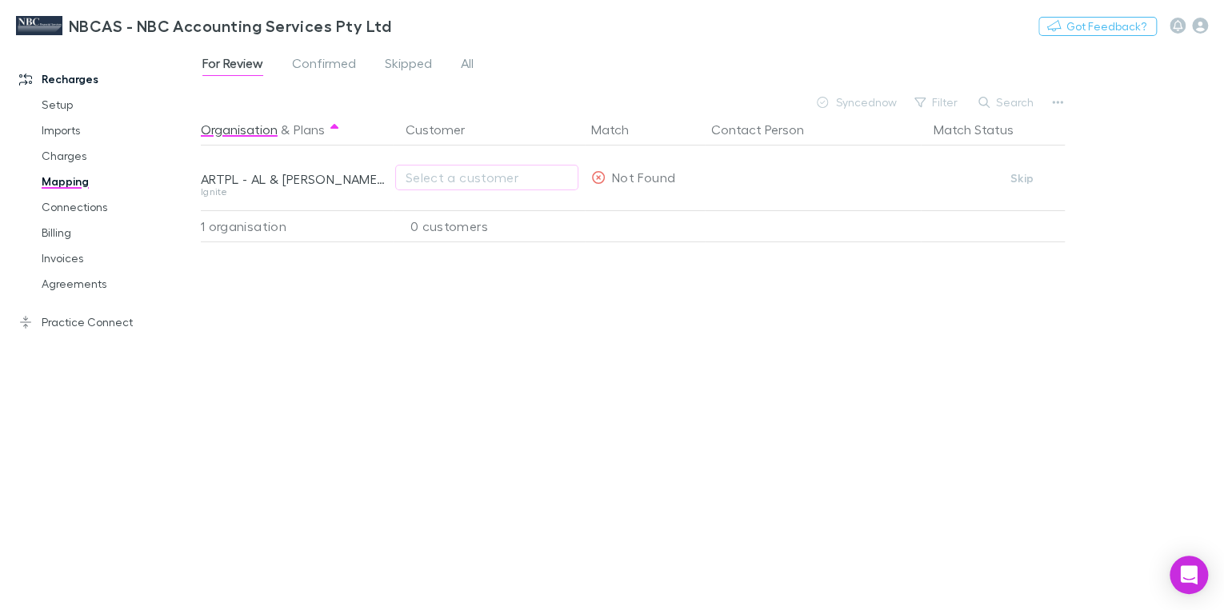
click at [253, 65] on span "For Review" at bounding box center [232, 65] width 61 height 21
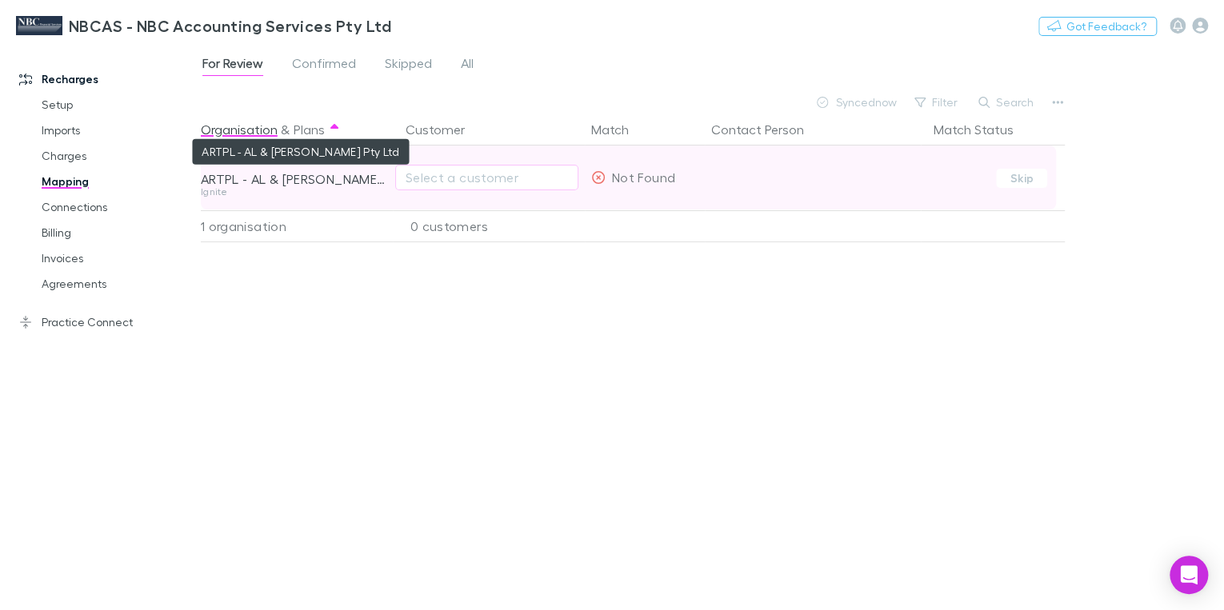
click at [346, 186] on div "ARTPL - AL & [PERSON_NAME] Pty Ltd" at bounding box center [294, 179] width 186 height 16
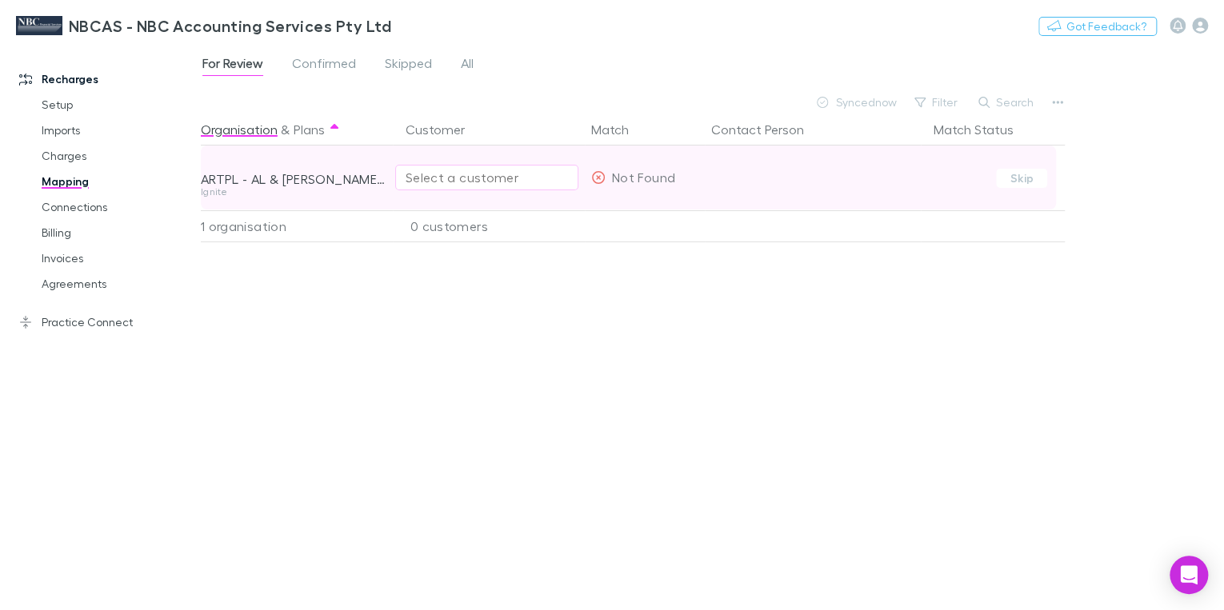
click at [454, 179] on div "Select a customer" at bounding box center [487, 177] width 162 height 19
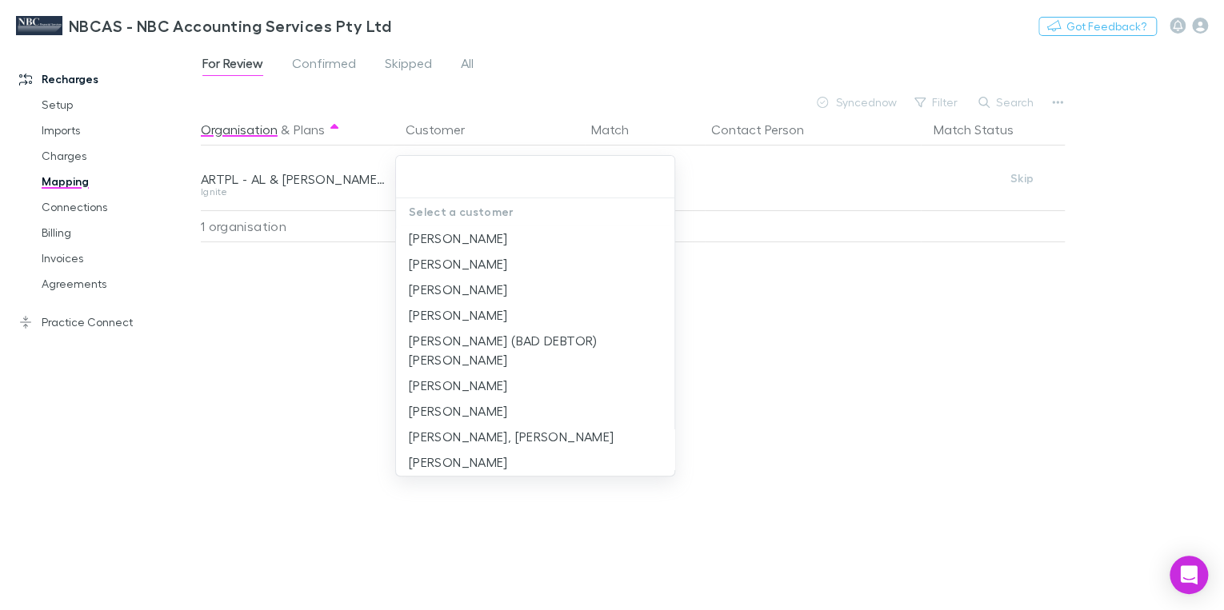
click at [304, 178] on div at bounding box center [612, 305] width 1224 height 610
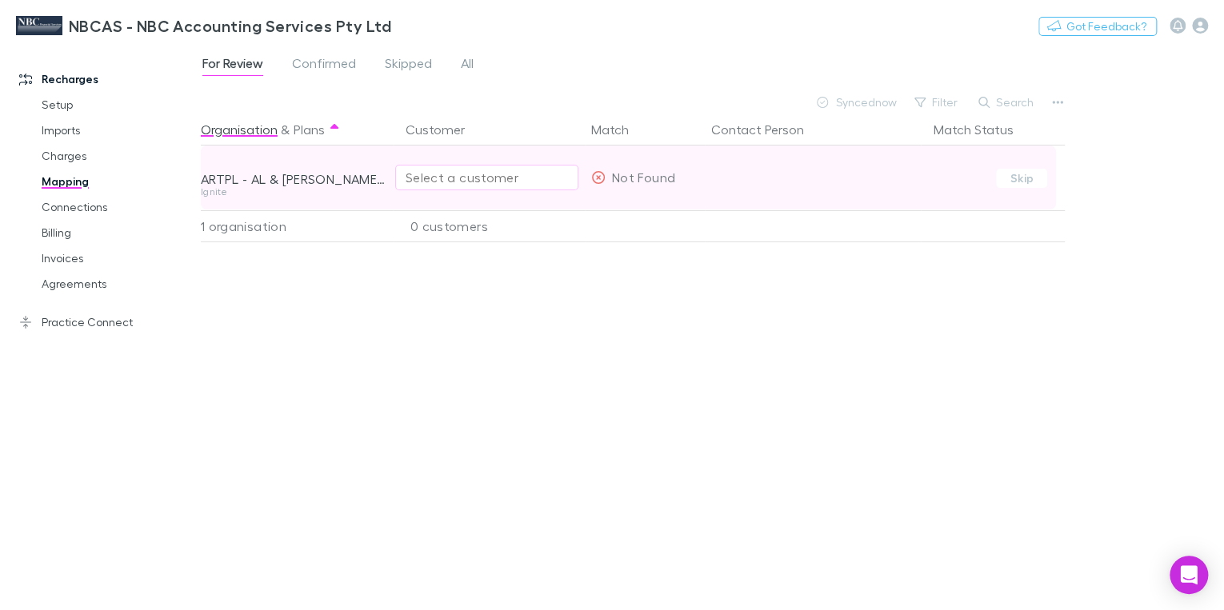
click at [418, 182] on div "Select a customer" at bounding box center [487, 177] width 162 height 19
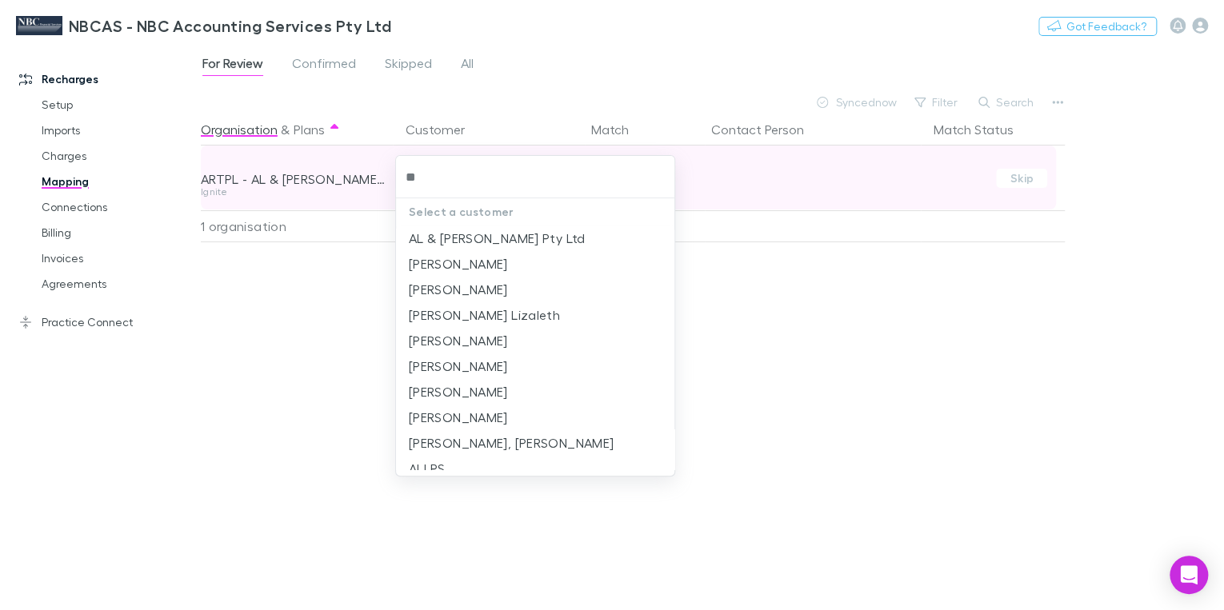
type input "**"
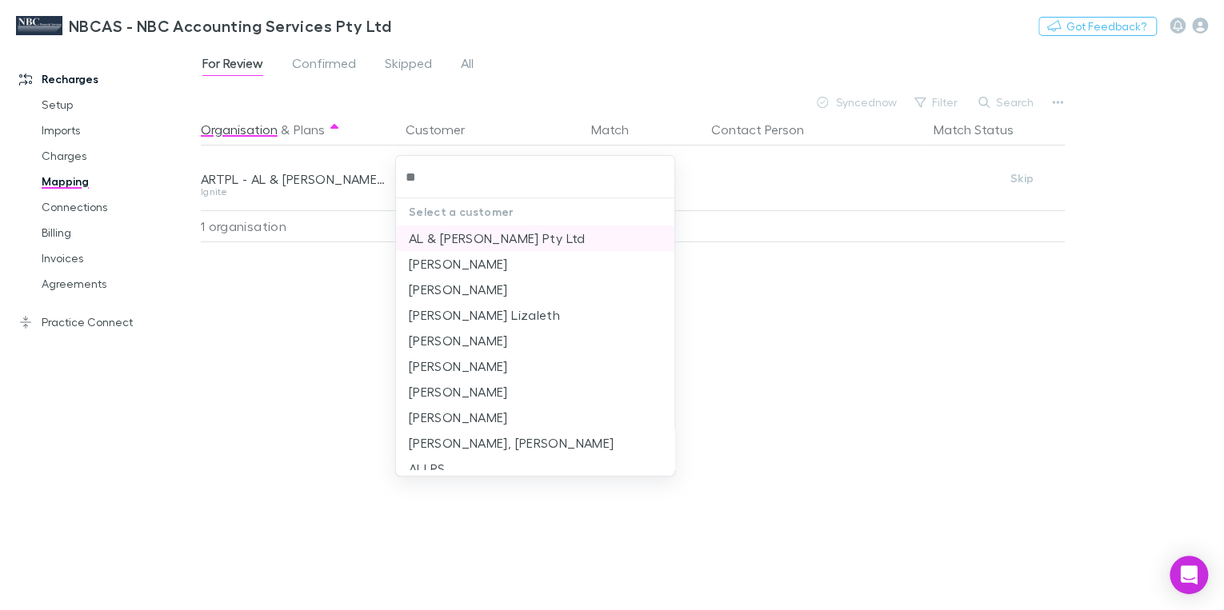
click at [488, 238] on li "AL & GL Arthurson Pty Ltd" at bounding box center [535, 239] width 278 height 26
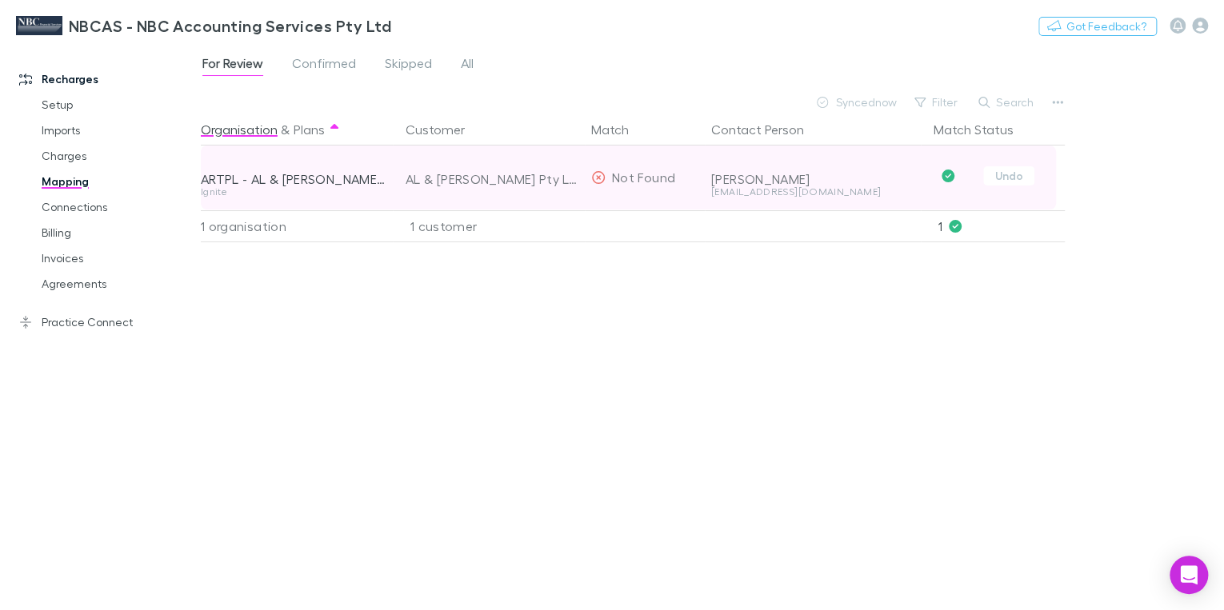
click at [807, 174] on icon "Confirmed" at bounding box center [948, 176] width 13 height 13
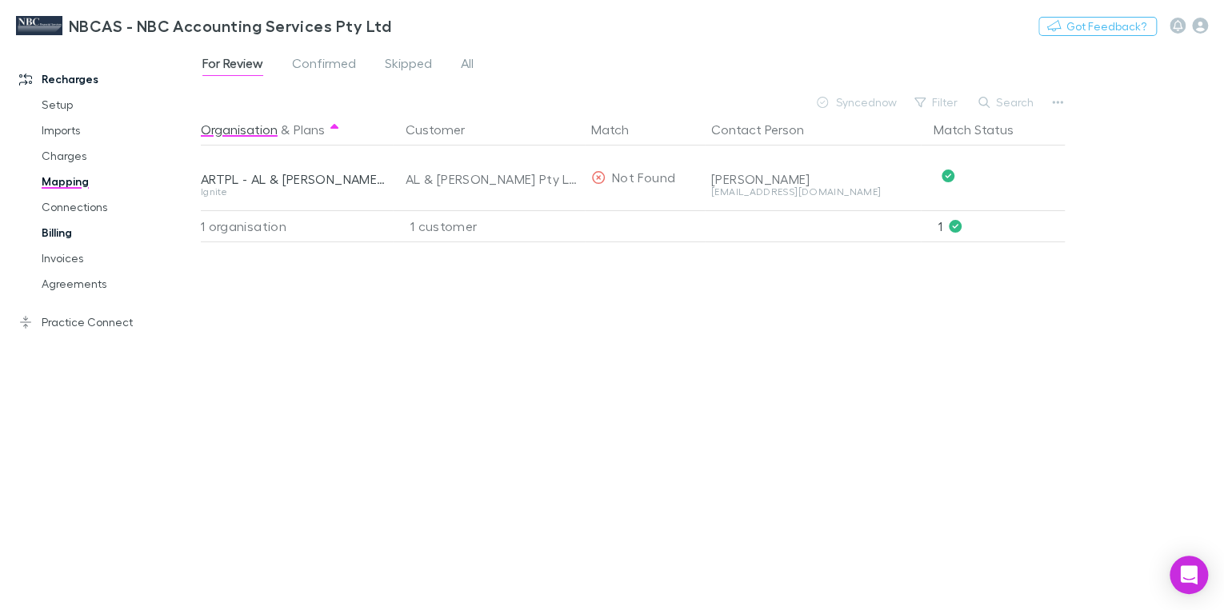
click at [48, 232] on link "Billing" at bounding box center [117, 233] width 182 height 26
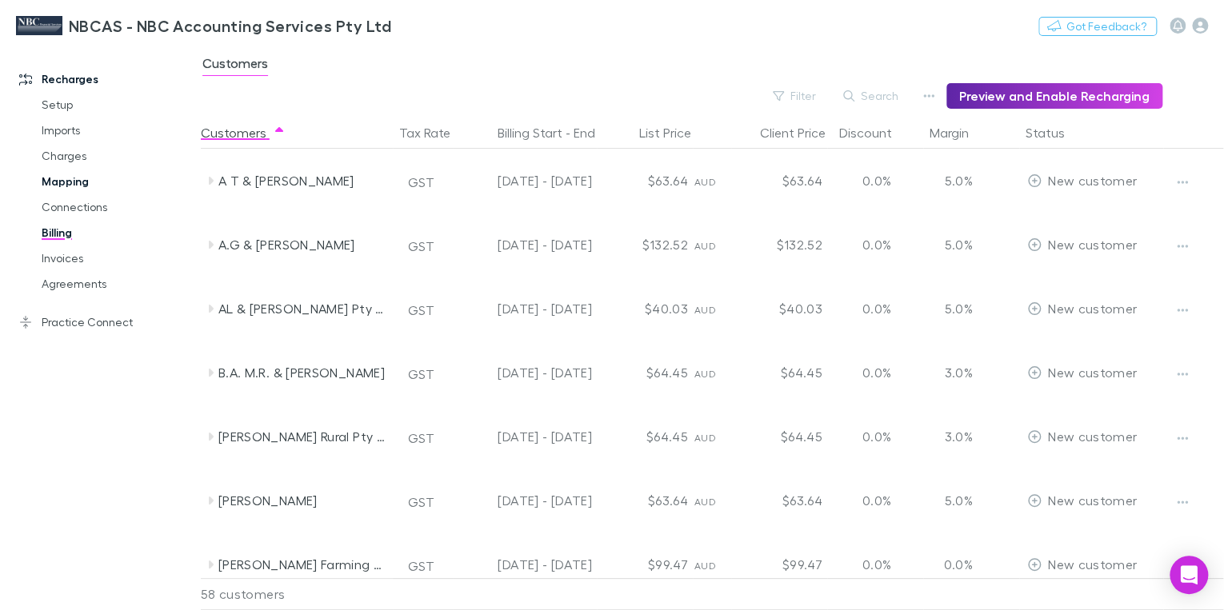
click at [57, 187] on link "Mapping" at bounding box center [117, 182] width 182 height 26
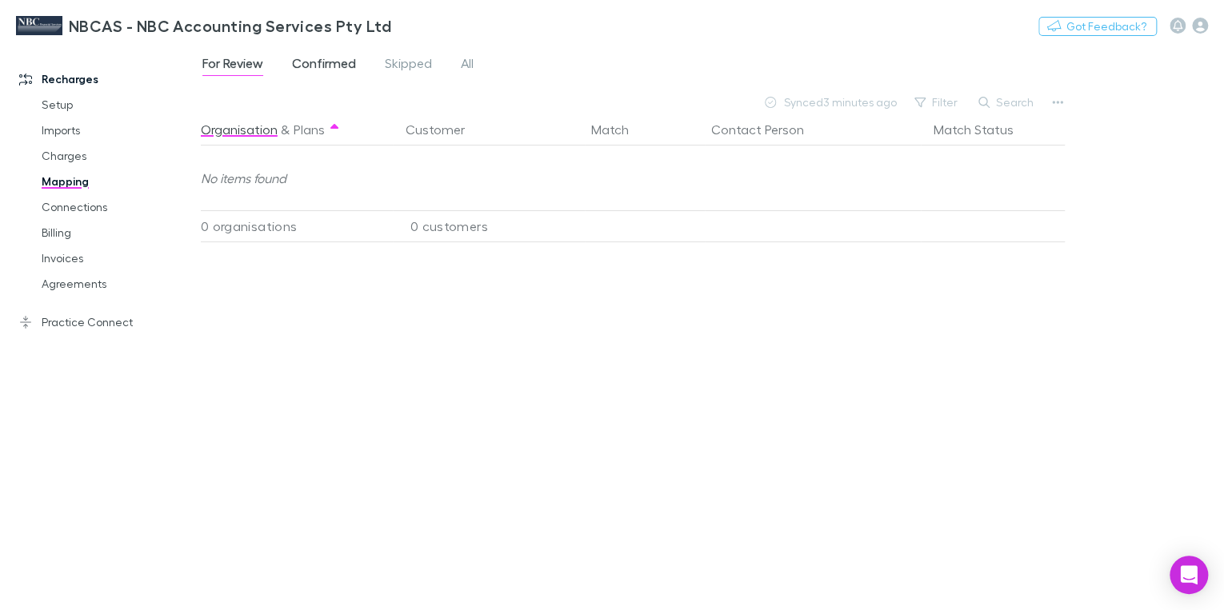
click at [332, 64] on span "Confirmed" at bounding box center [324, 65] width 64 height 21
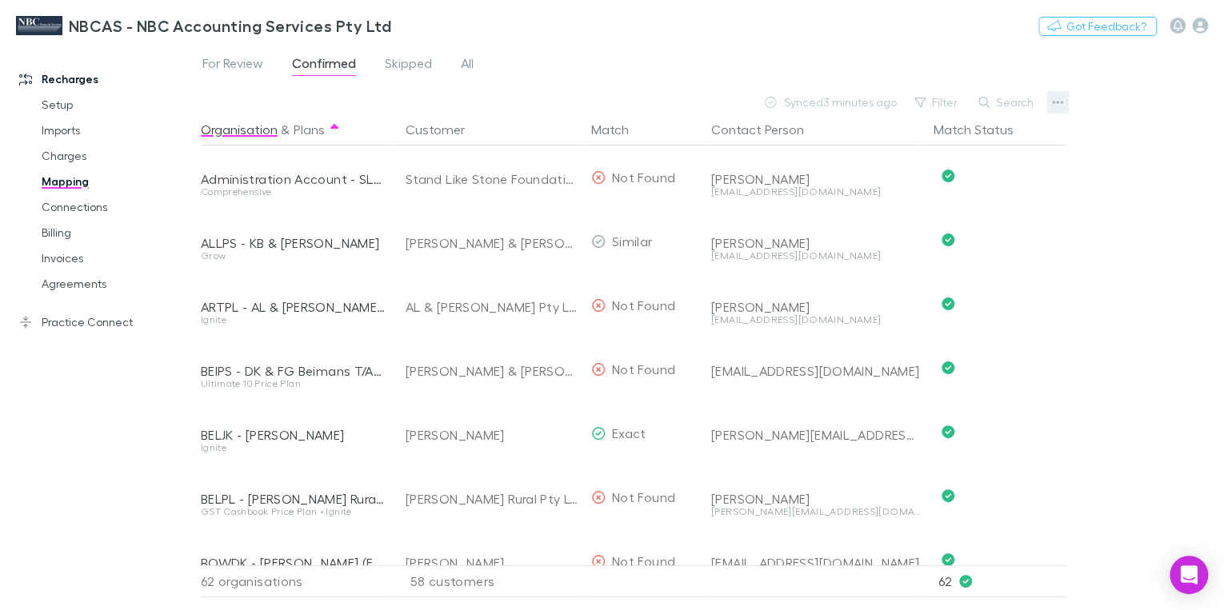
click at [807, 102] on button "button" at bounding box center [1057, 102] width 22 height 22
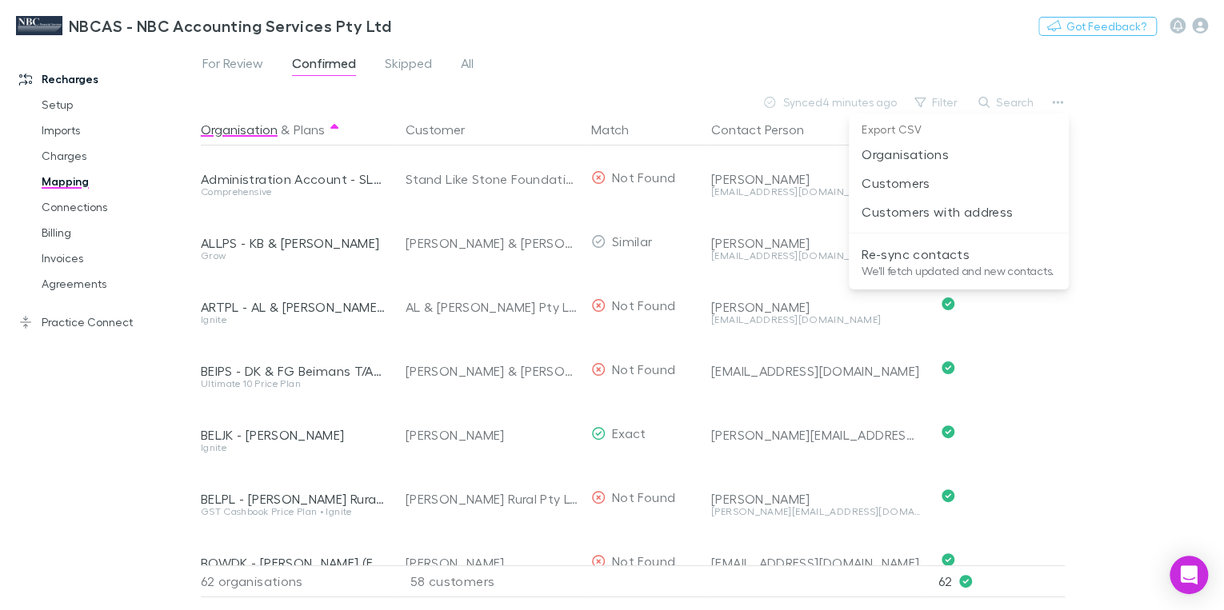
click at [51, 107] on div at bounding box center [612, 305] width 1224 height 610
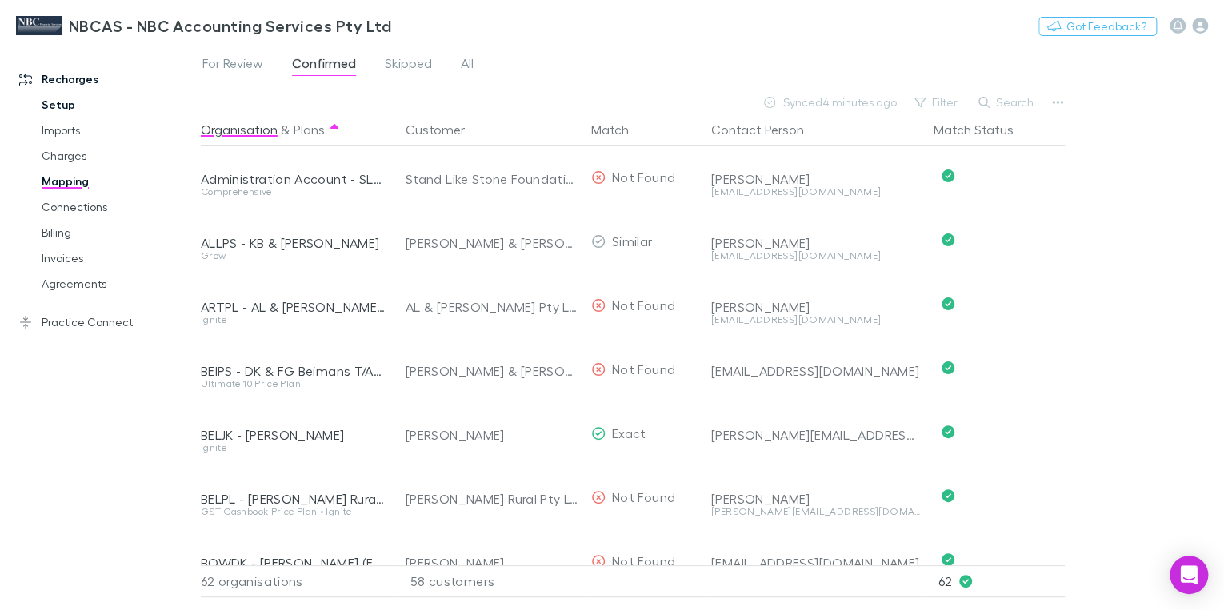
click at [53, 106] on link "Setup" at bounding box center [117, 105] width 182 height 26
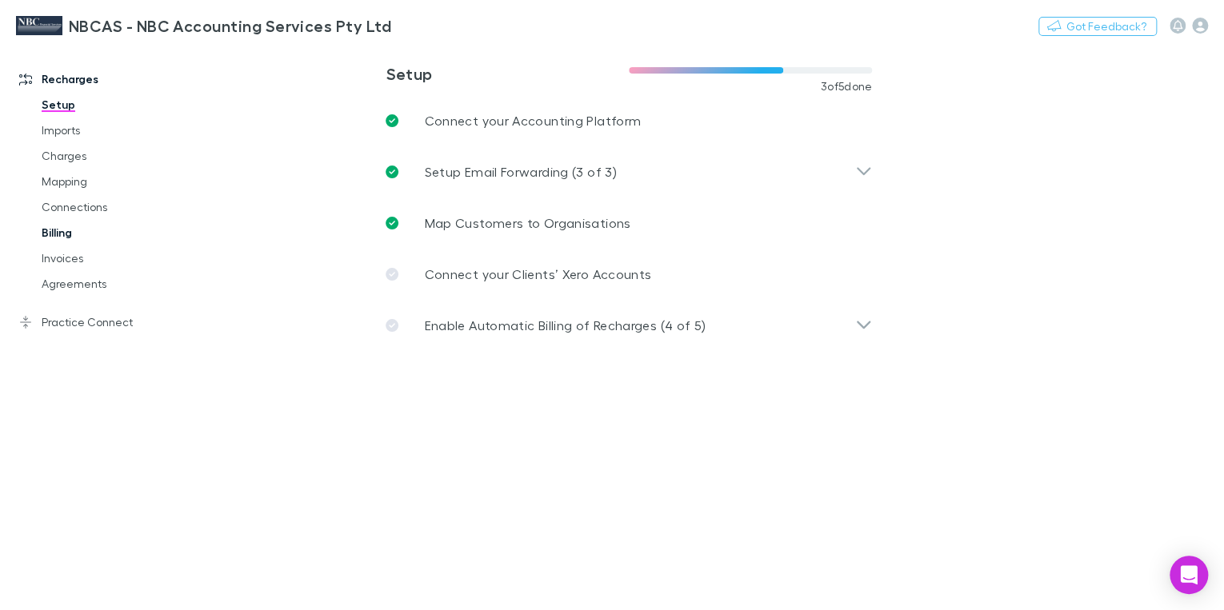
click at [62, 237] on link "Billing" at bounding box center [117, 233] width 182 height 26
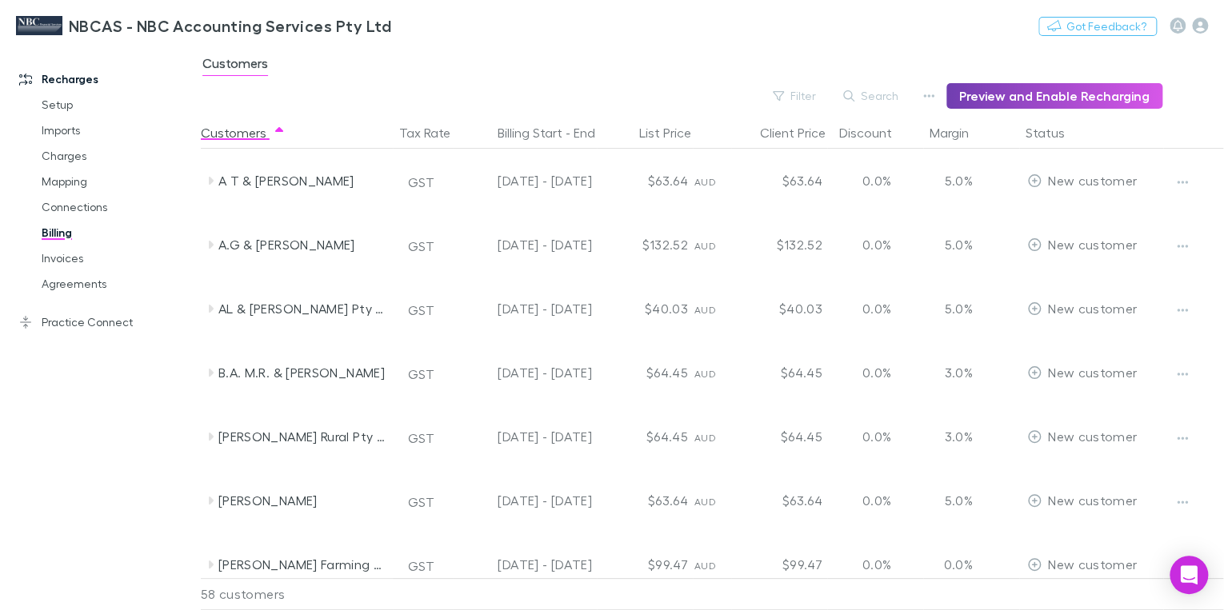
click at [807, 99] on button "Preview and Enable Recharging" at bounding box center [1054, 96] width 216 height 26
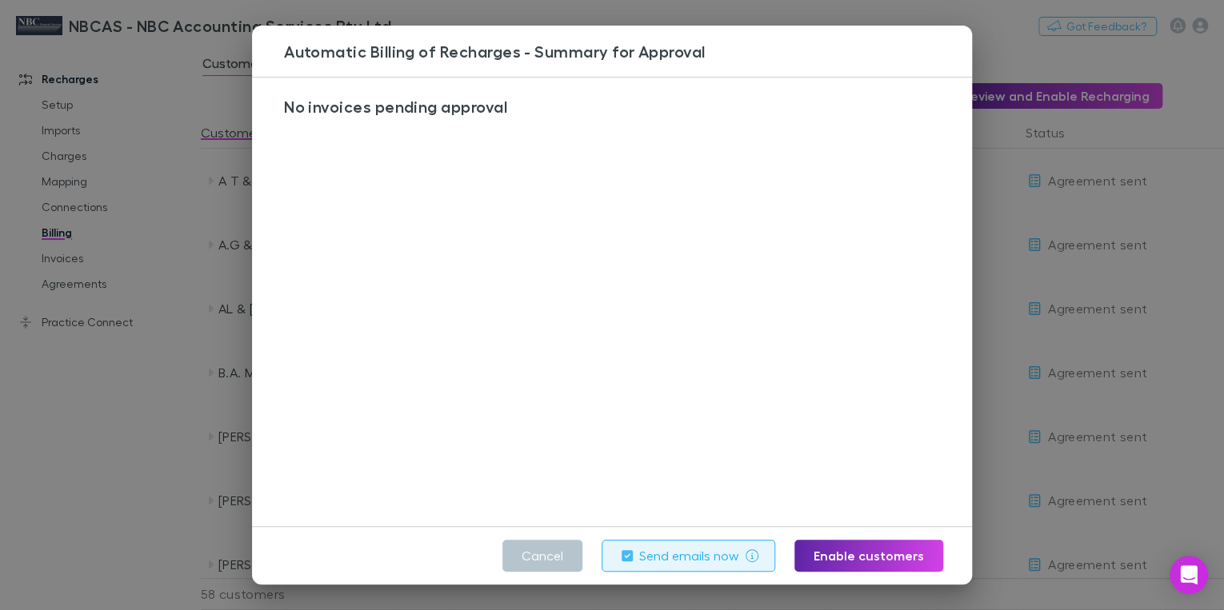
click at [807, 42] on div "Automatic Billing of Recharges - Summary for Approval No invoices pending appro…" at bounding box center [612, 305] width 1224 height 610
